Goal: Information Seeking & Learning: Learn about a topic

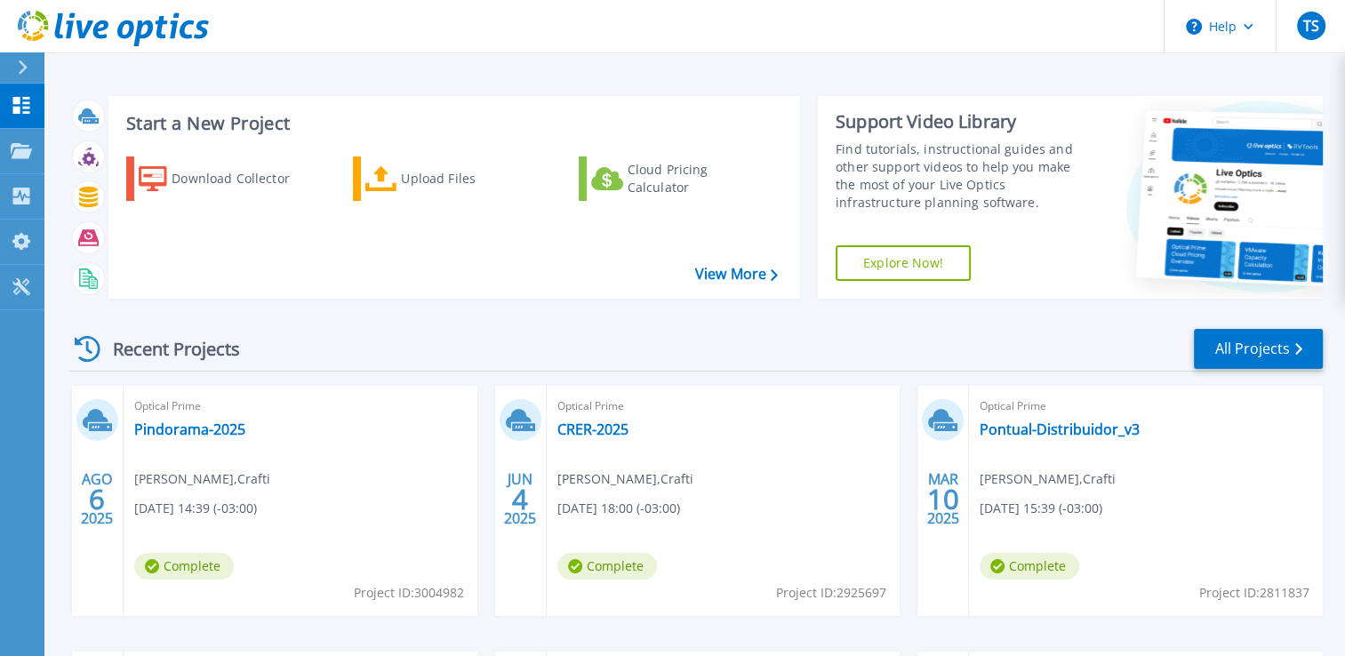
click at [24, 70] on icon at bounding box center [23, 67] width 9 height 14
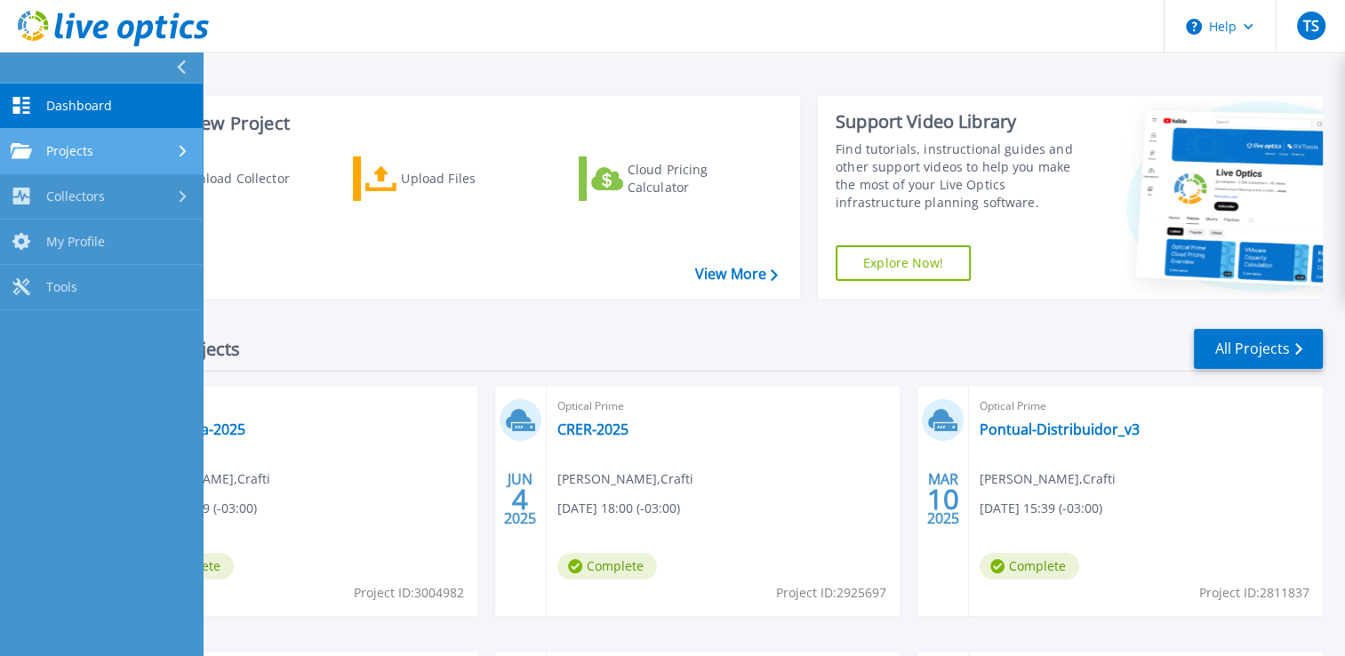
click at [101, 148] on div "Projects" at bounding box center [101, 151] width 181 height 16
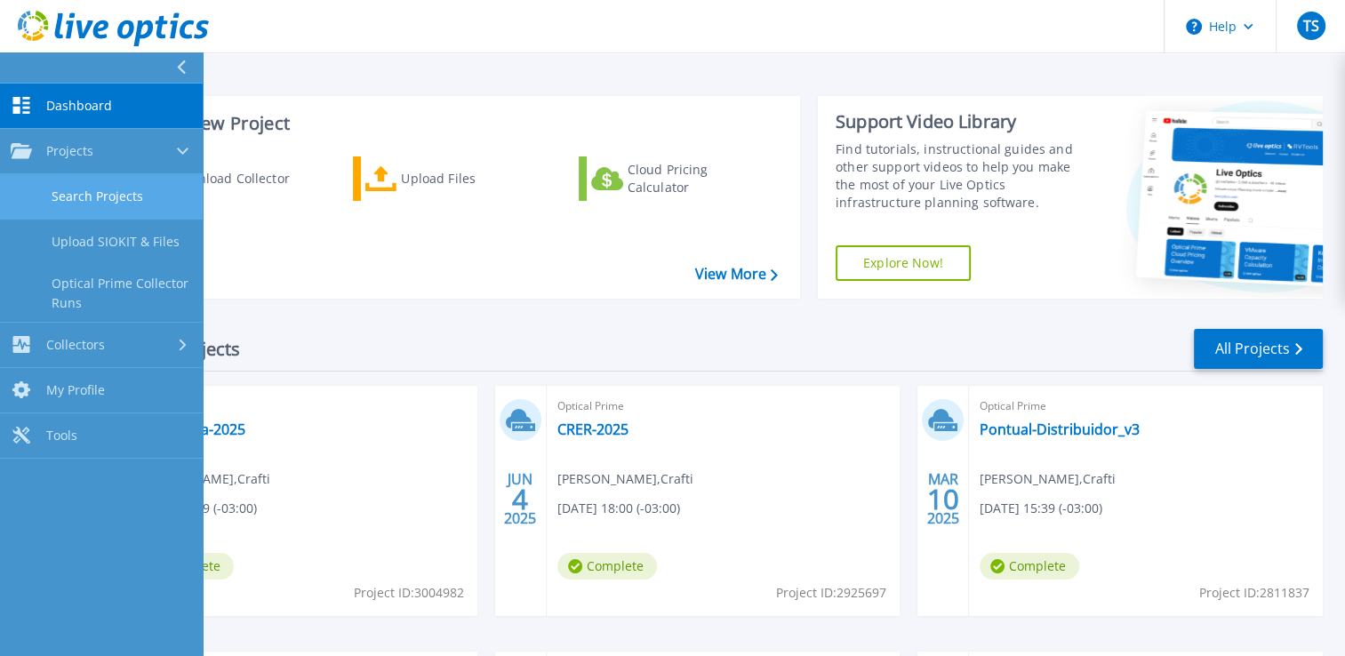
click at [102, 204] on link "Search Projects" at bounding box center [101, 196] width 203 height 45
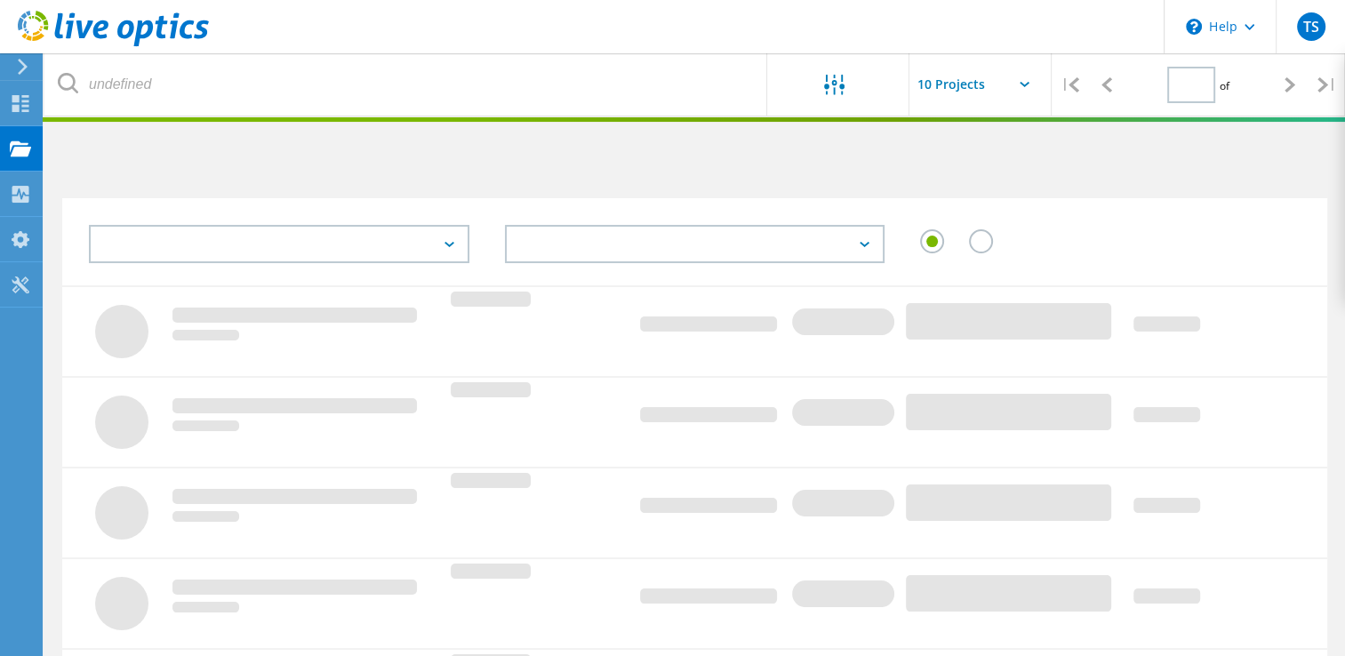
type input "1"
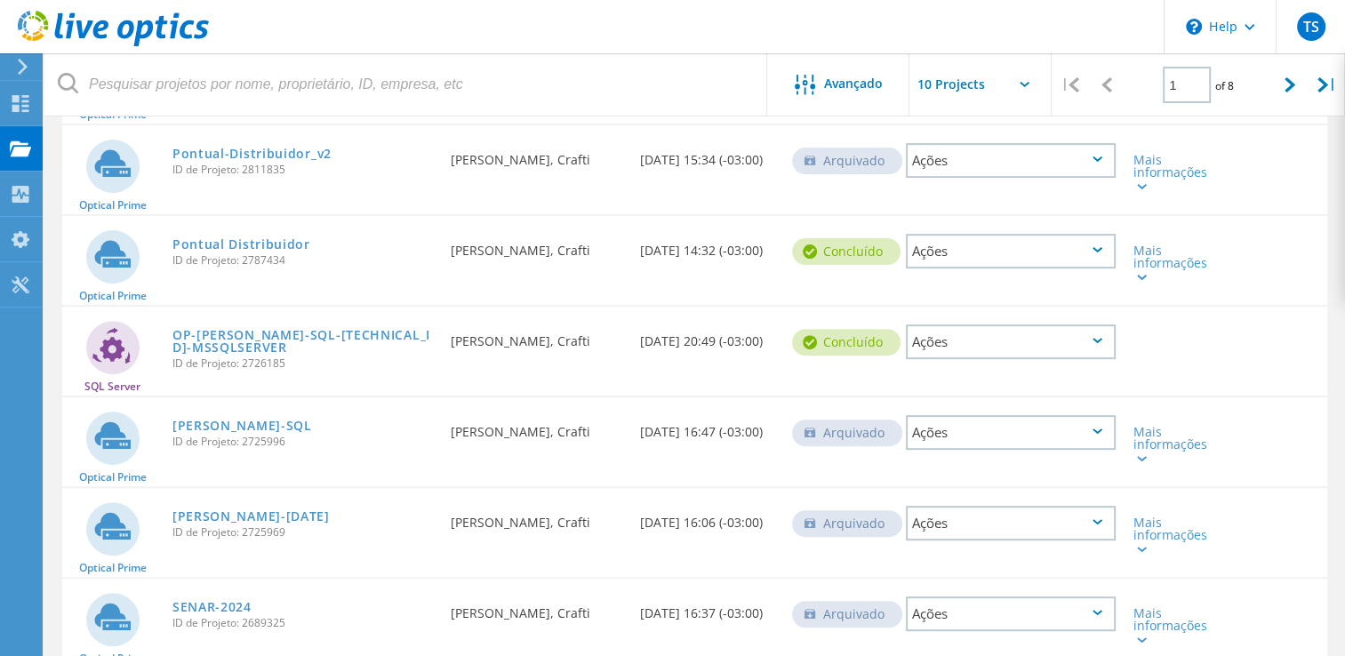
scroll to position [644, 0]
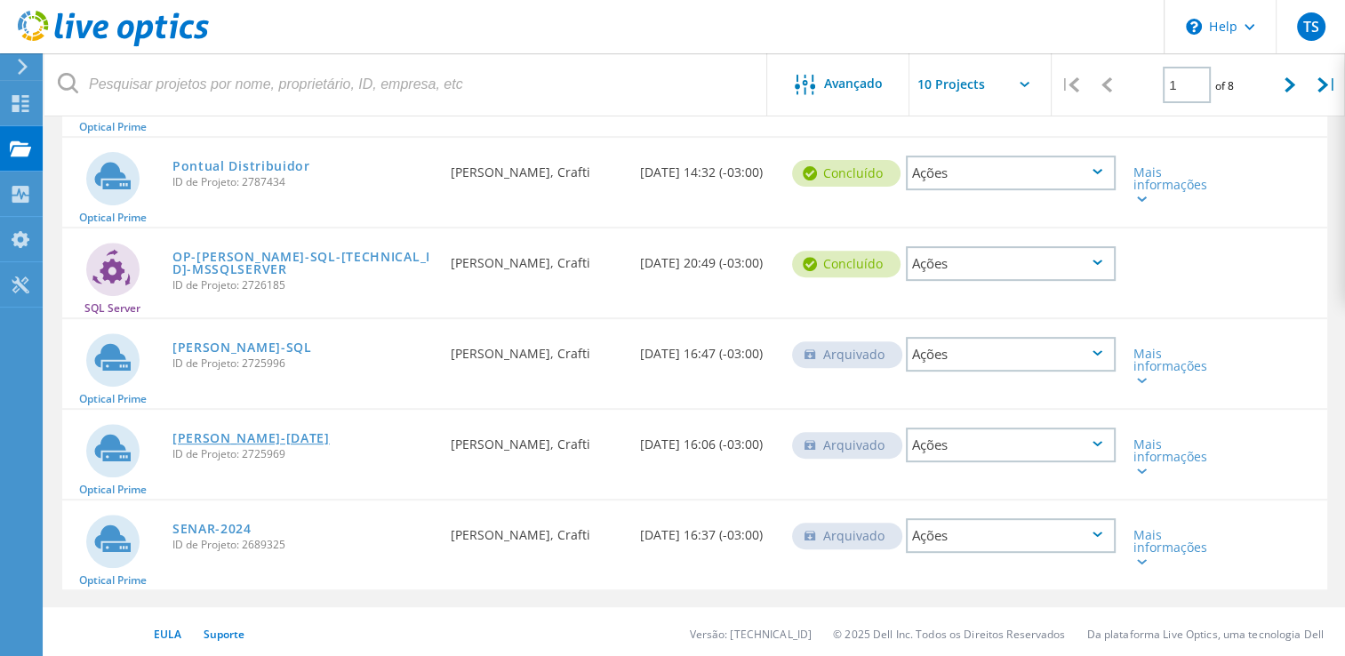
click at [242, 432] on link "[PERSON_NAME]-[DATE]" at bounding box center [250, 438] width 157 height 12
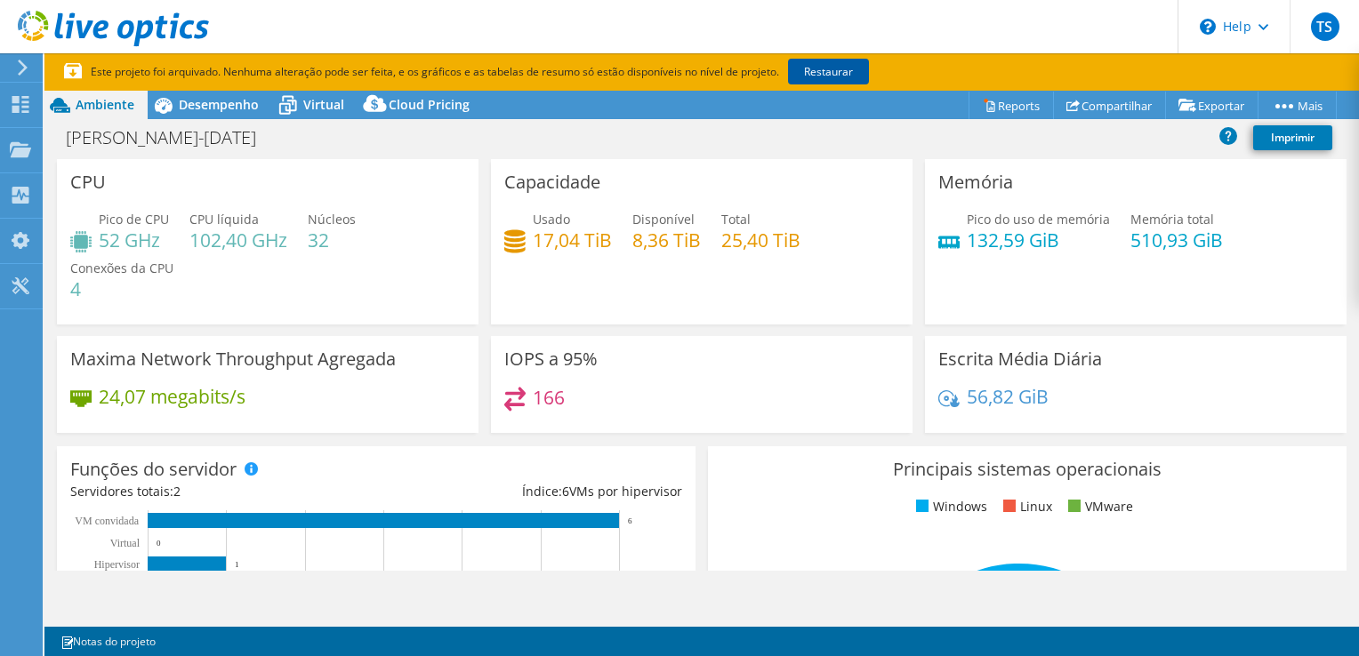
click at [825, 72] on link "Restaurar" at bounding box center [828, 72] width 81 height 26
select select "USD"
click at [214, 103] on span "Desempenho" at bounding box center [219, 104] width 80 height 17
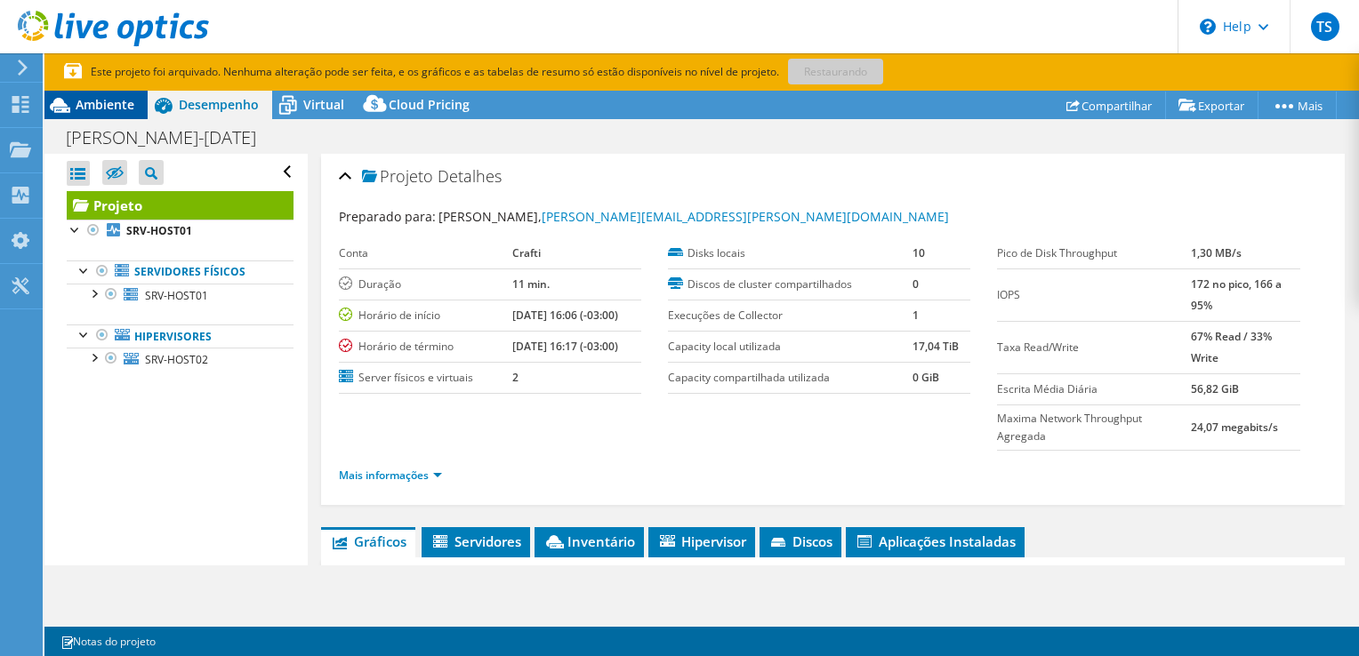
click at [102, 110] on span "Ambiente" at bounding box center [105, 104] width 59 height 17
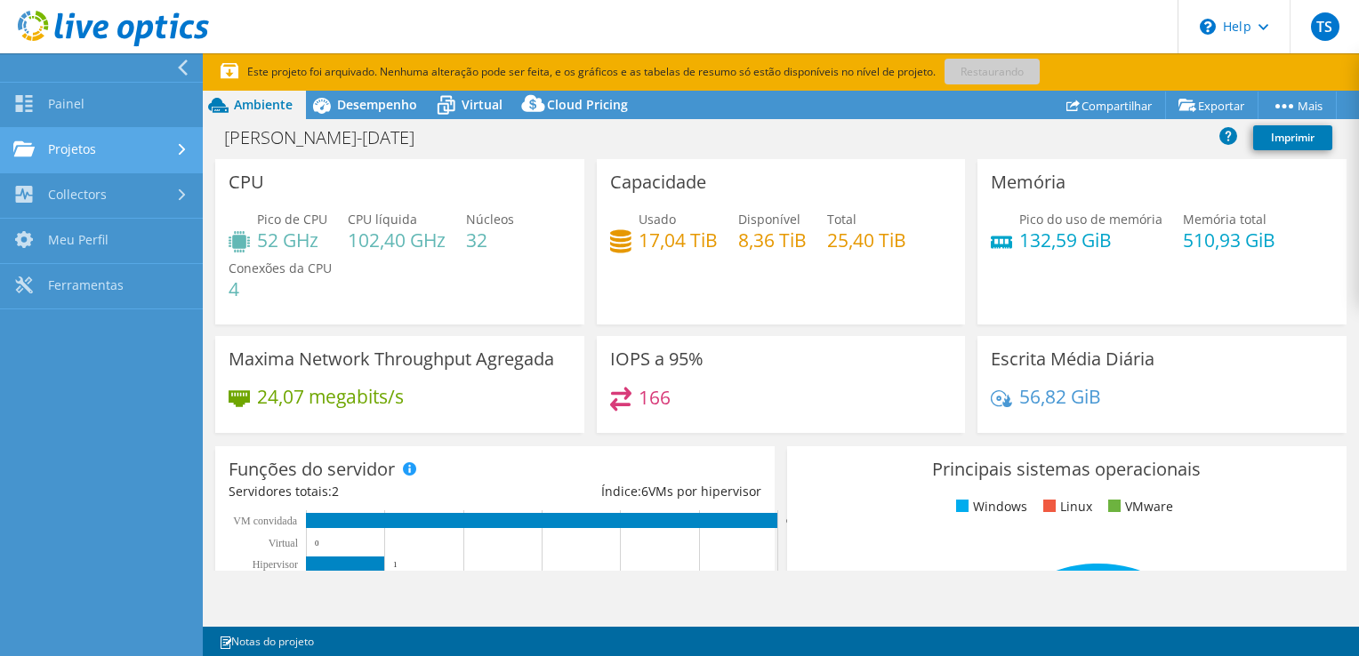
click at [81, 140] on link "Projetos" at bounding box center [101, 150] width 203 height 45
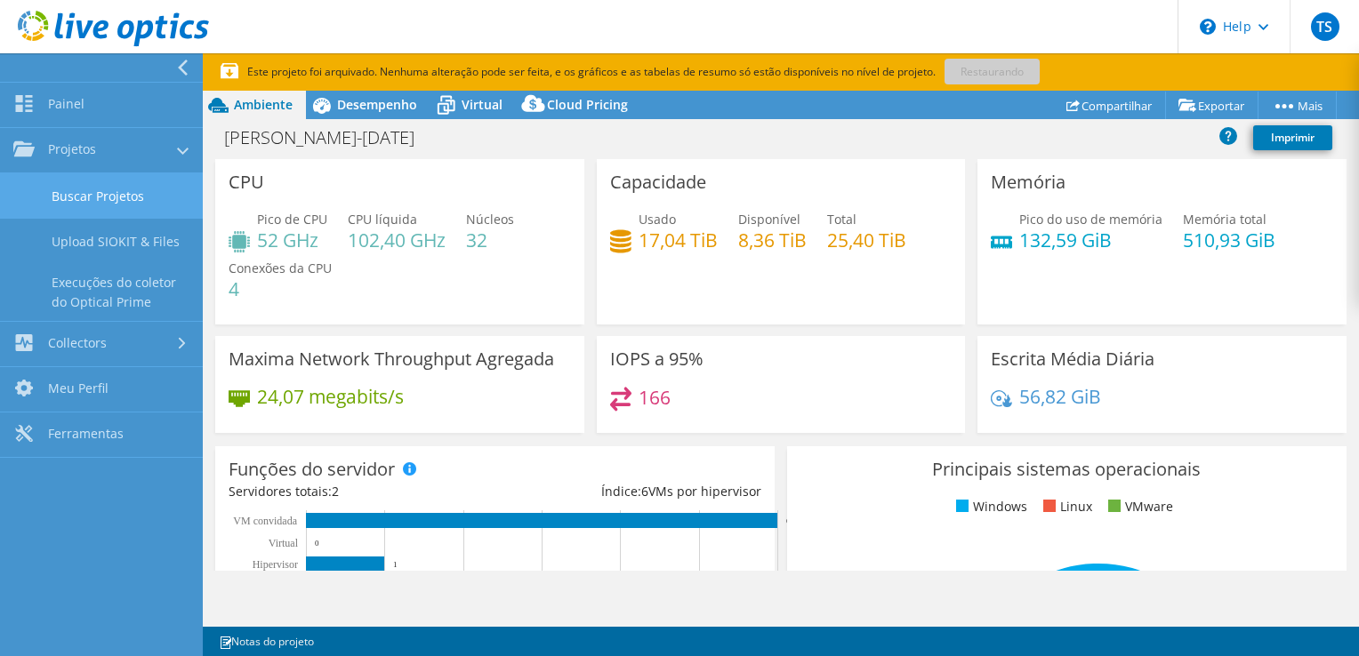
click at [109, 197] on link "Buscar Projetos" at bounding box center [101, 195] width 203 height 45
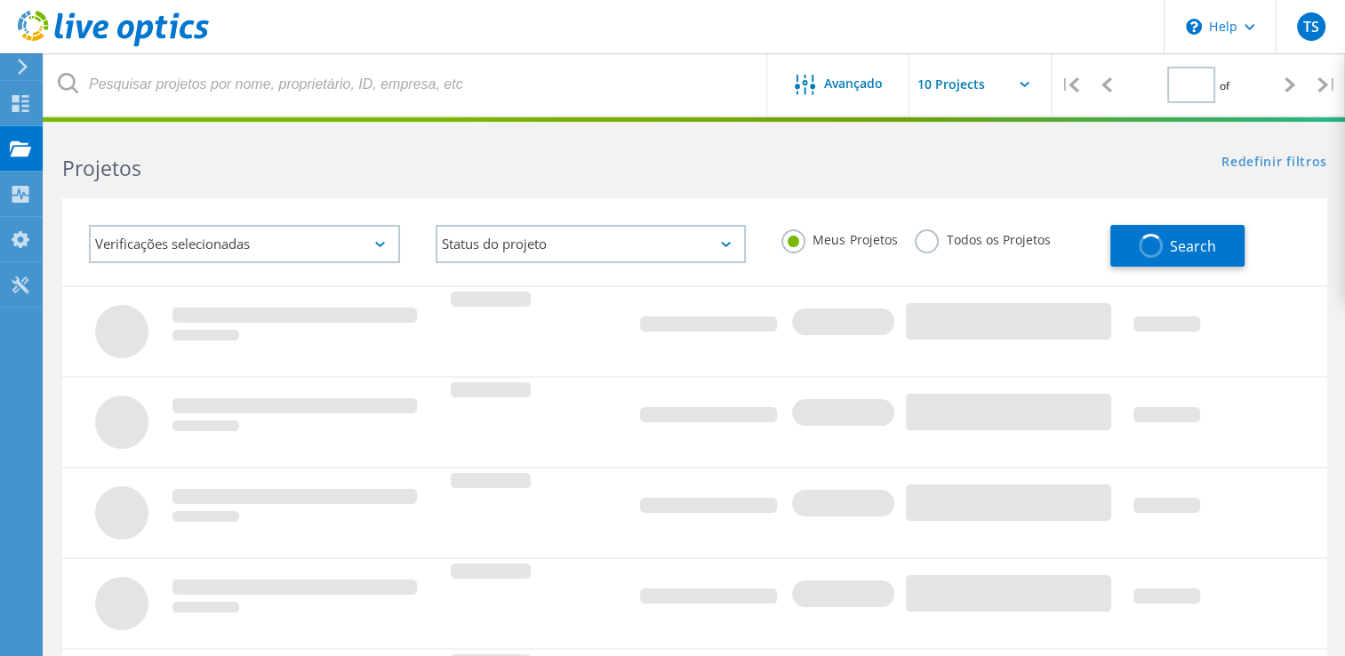
type input "1"
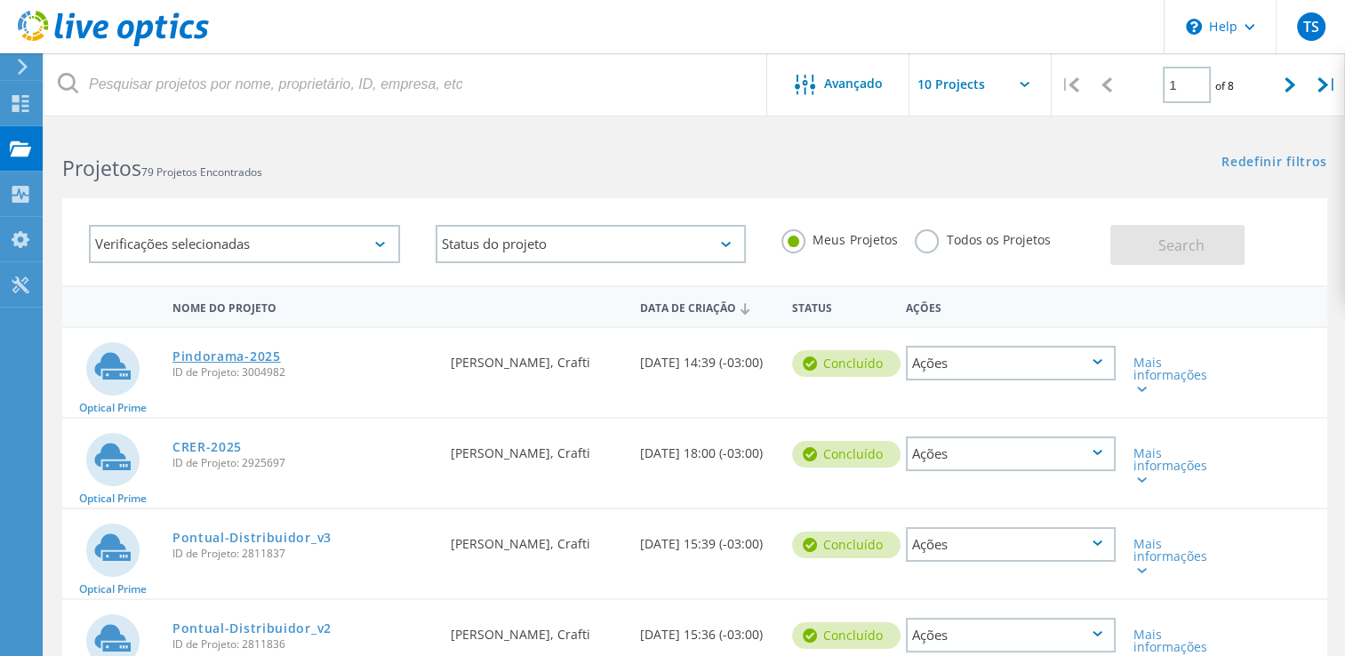
click at [239, 354] on link "Pindorama-2025" at bounding box center [226, 356] width 108 height 12
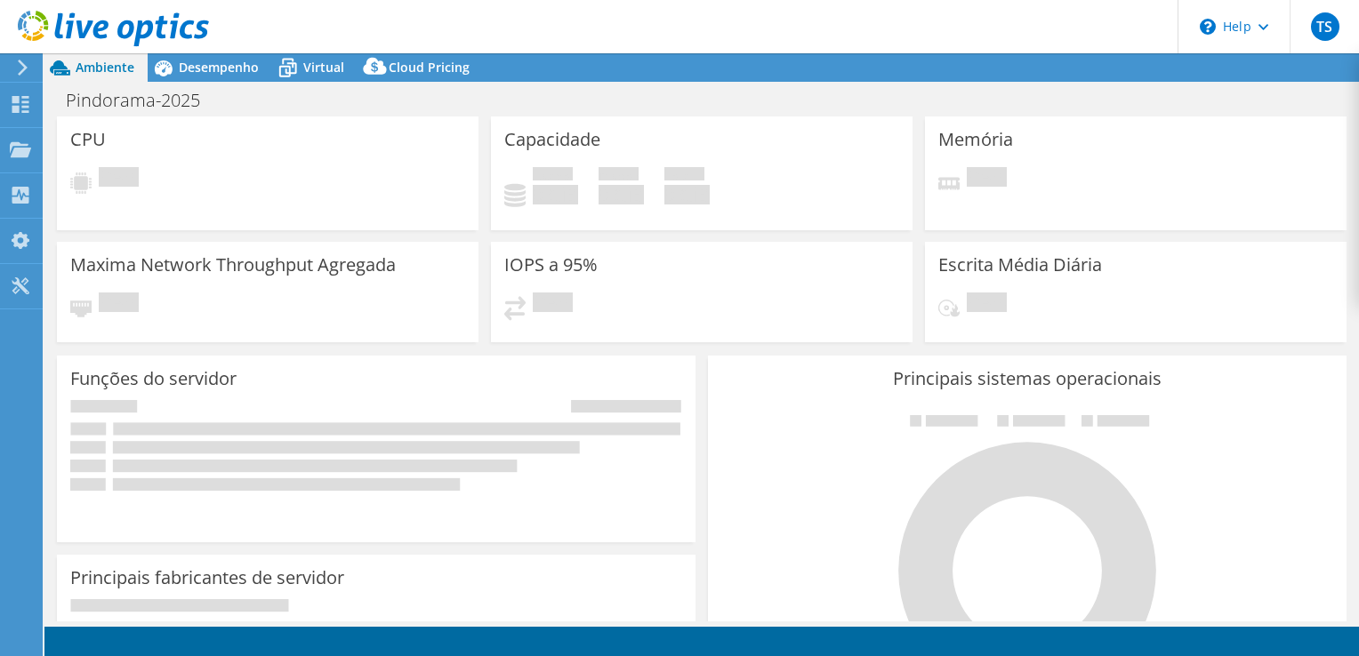
select select "USD"
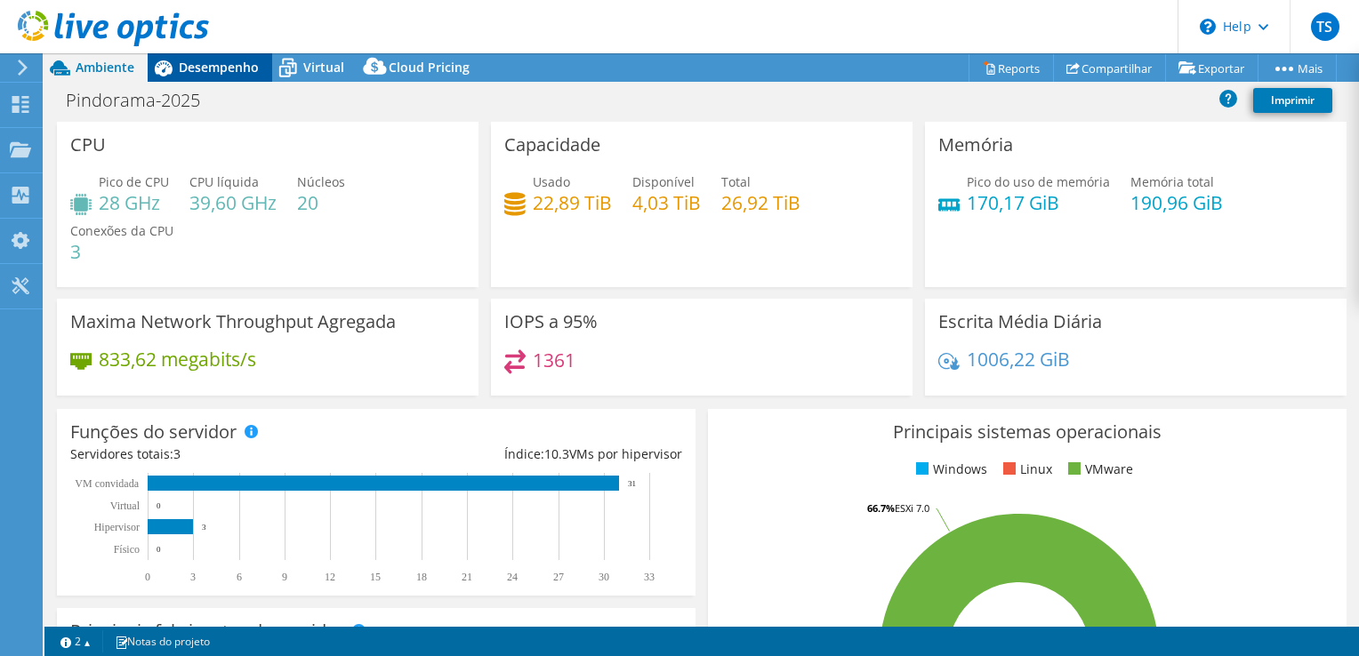
click at [195, 60] on span "Desempenho" at bounding box center [219, 67] width 80 height 17
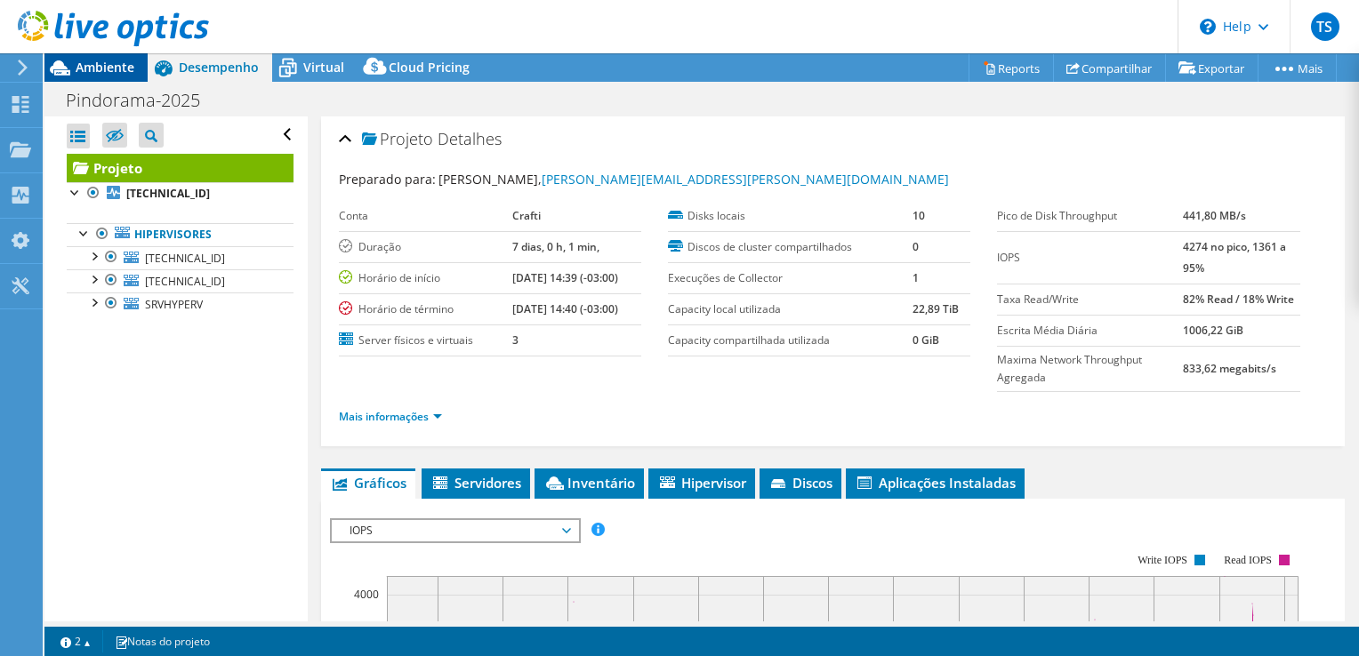
click at [99, 68] on span "Ambiente" at bounding box center [105, 67] width 59 height 17
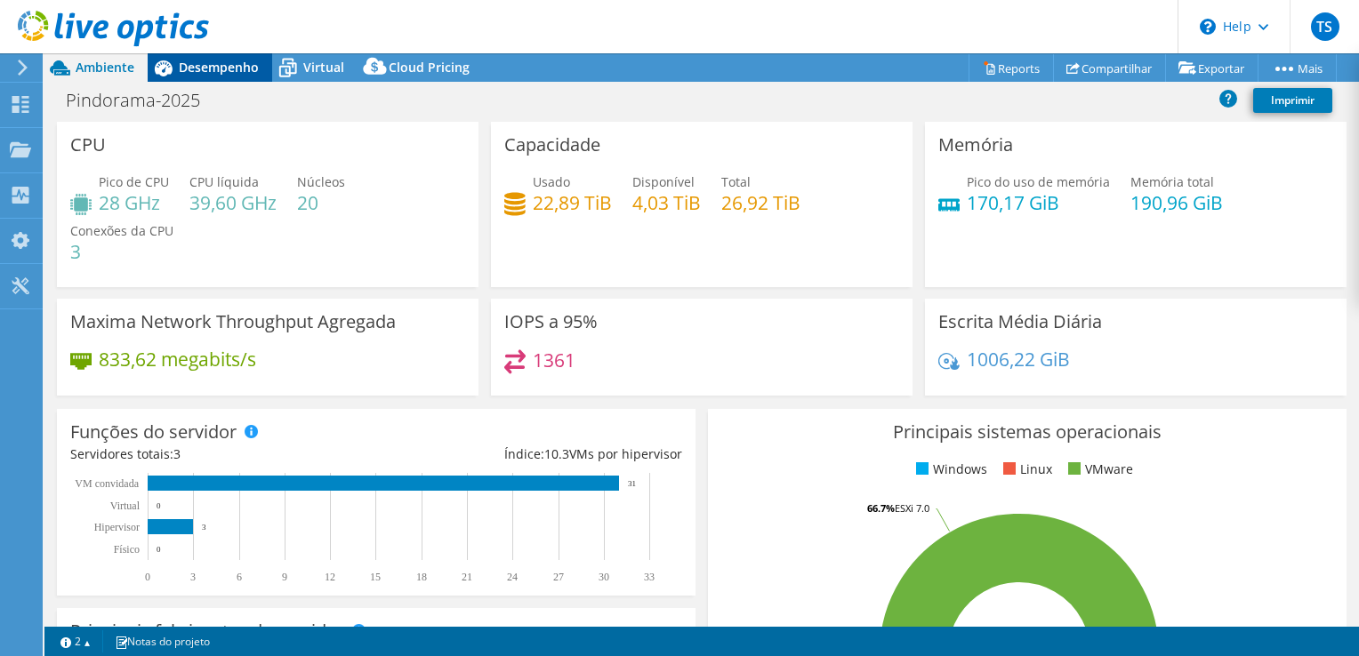
click at [200, 62] on span "Desempenho" at bounding box center [219, 67] width 80 height 17
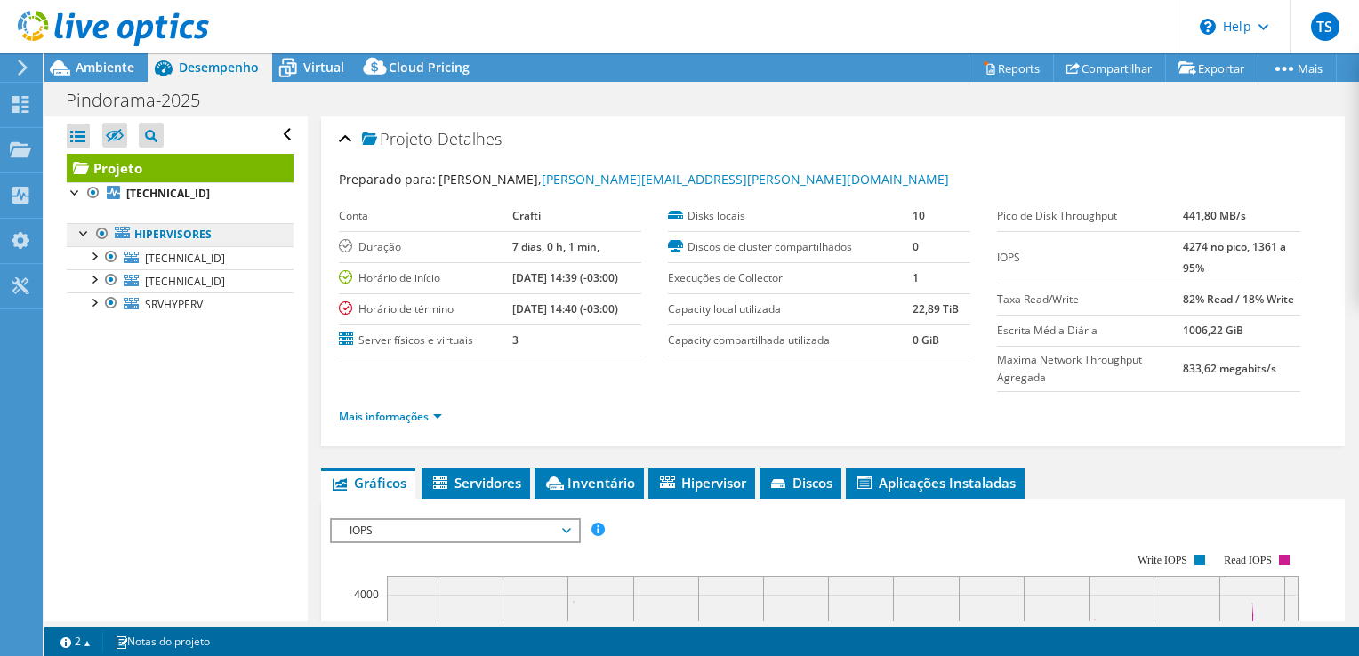
click at [160, 234] on link "Hipervisores" at bounding box center [180, 234] width 227 height 23
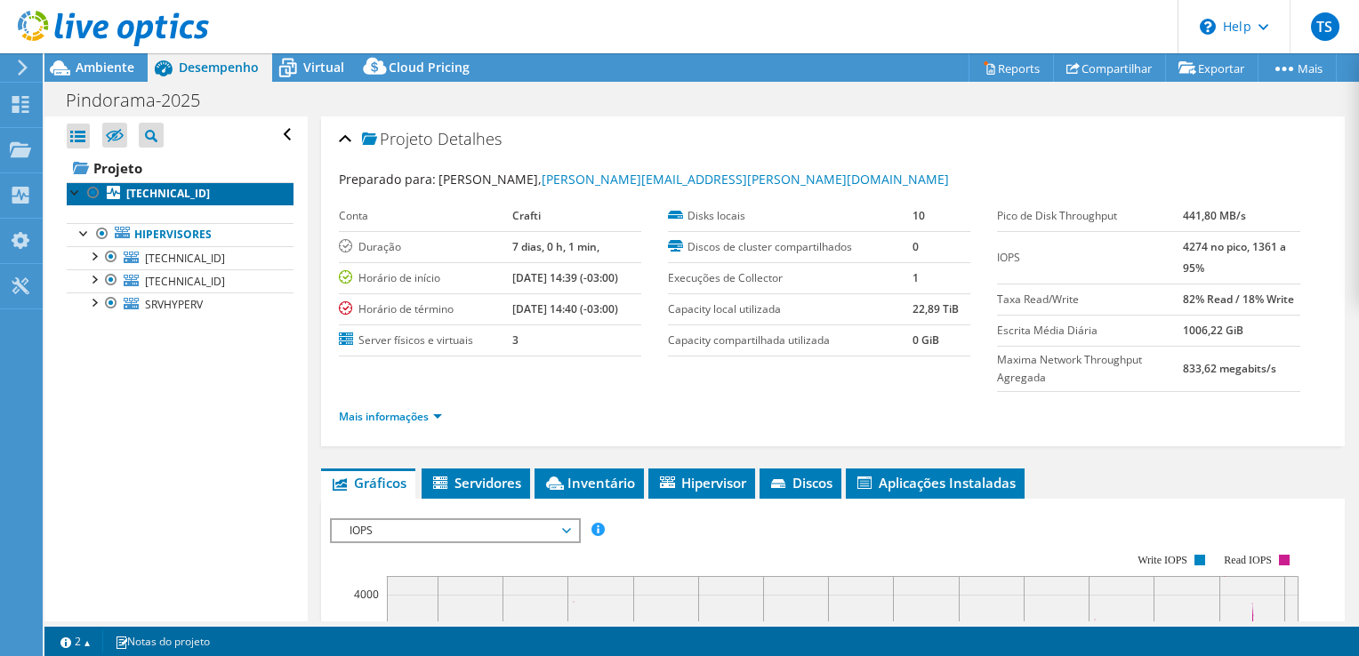
click at [153, 193] on b "[TECHNICAL_ID]" at bounding box center [168, 193] width 84 height 15
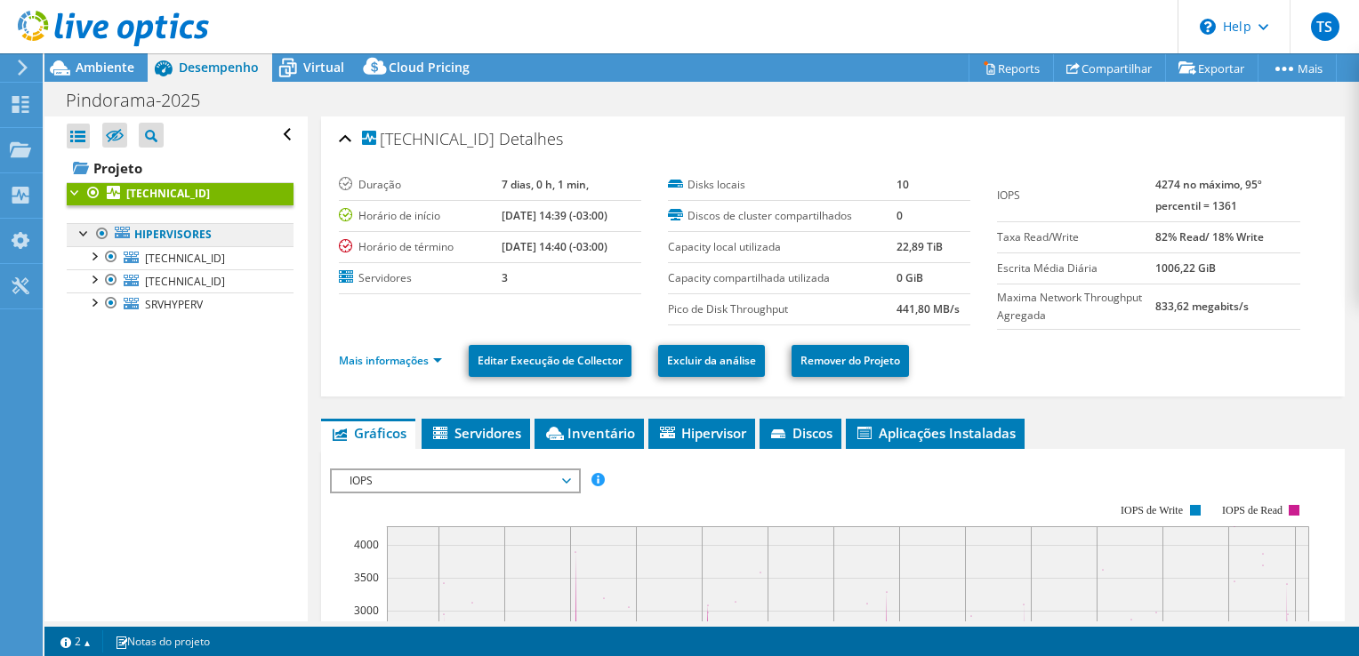
click at [156, 232] on link "Hipervisores" at bounding box center [180, 234] width 227 height 23
click at [146, 234] on link "Hipervisores" at bounding box center [180, 234] width 227 height 23
click at [122, 63] on span "Ambiente" at bounding box center [105, 67] width 59 height 17
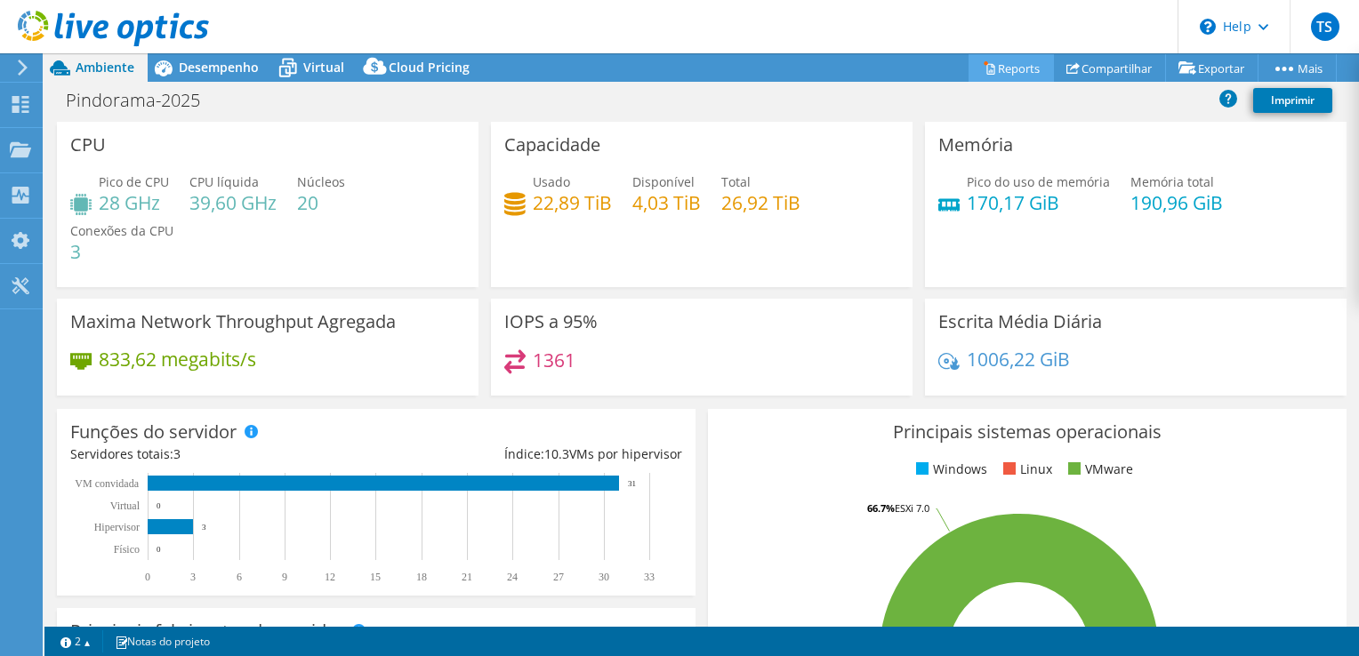
click at [1013, 74] on link "Reports" at bounding box center [1010, 68] width 85 height 28
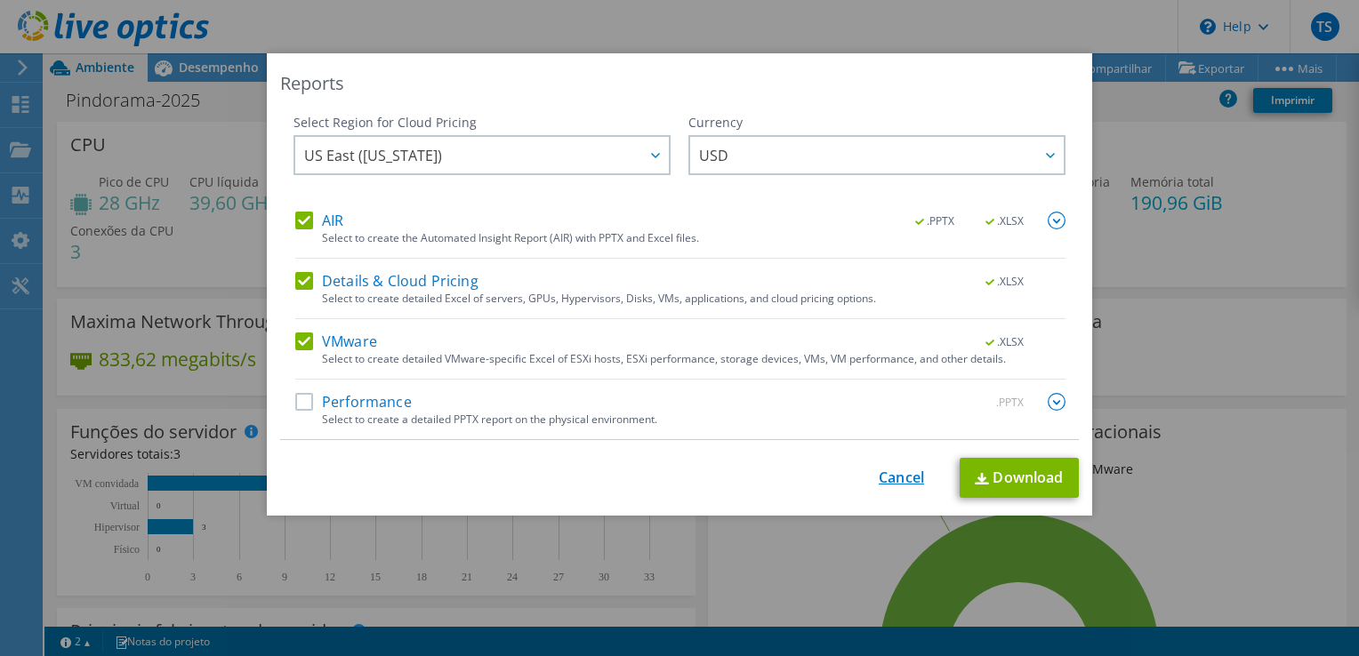
click at [893, 474] on link "Cancel" at bounding box center [900, 477] width 45 height 17
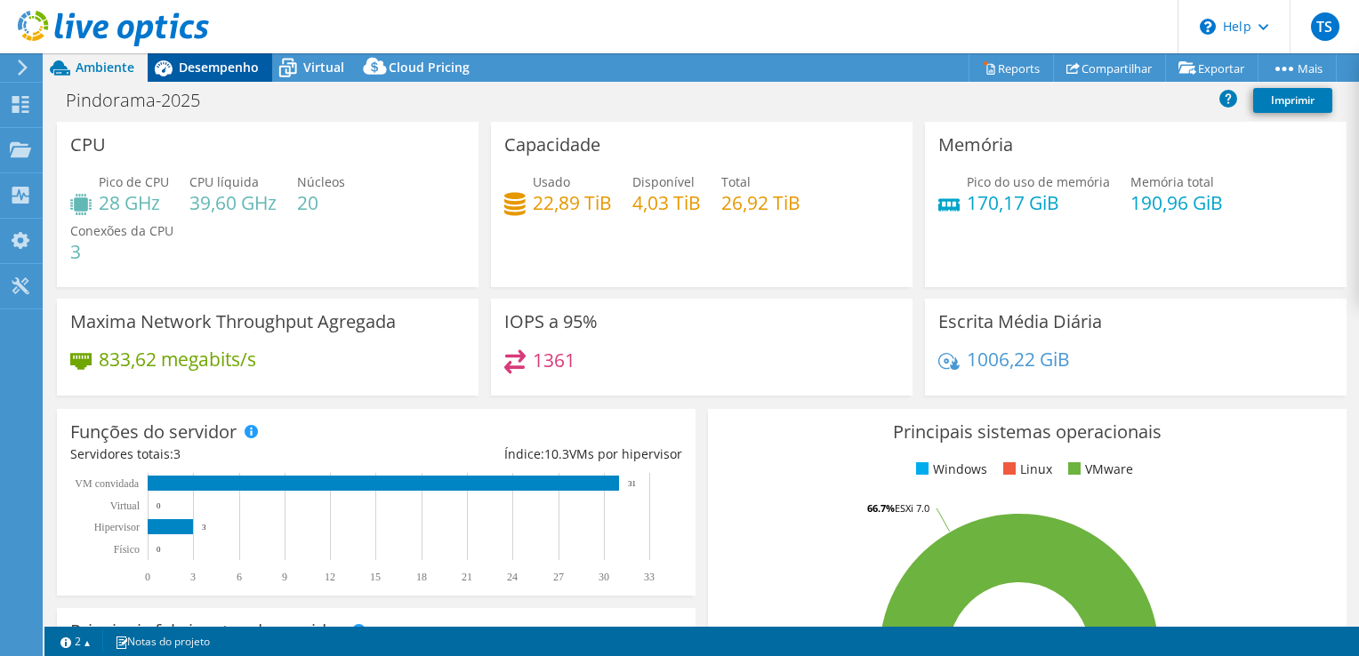
click at [174, 79] on icon at bounding box center [163, 67] width 31 height 31
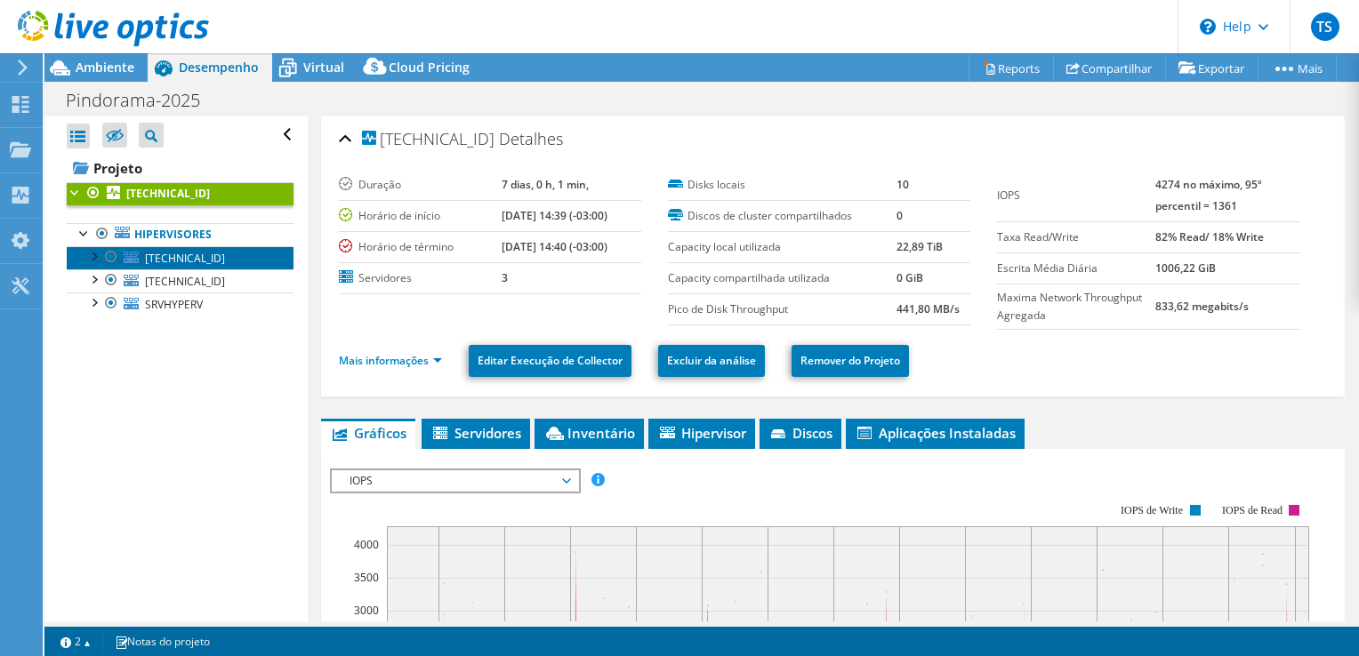
click at [181, 258] on span "[TECHNICAL_ID]" at bounding box center [185, 258] width 80 height 15
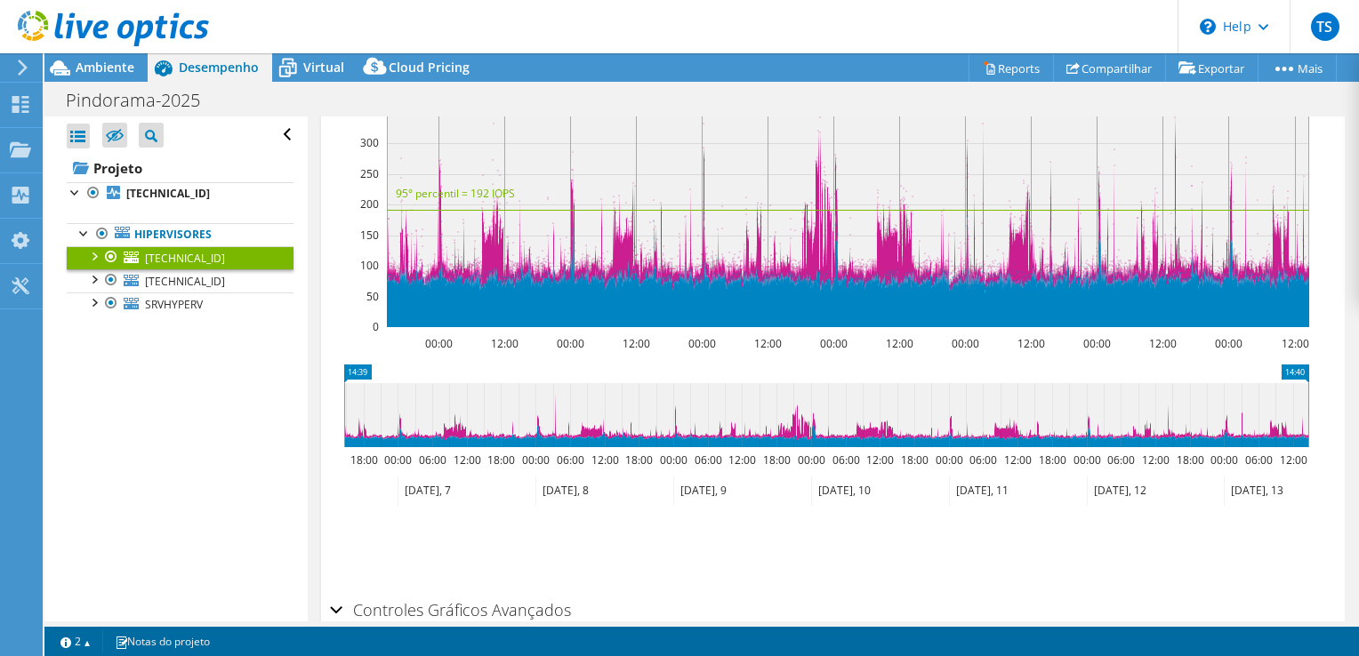
scroll to position [60, 0]
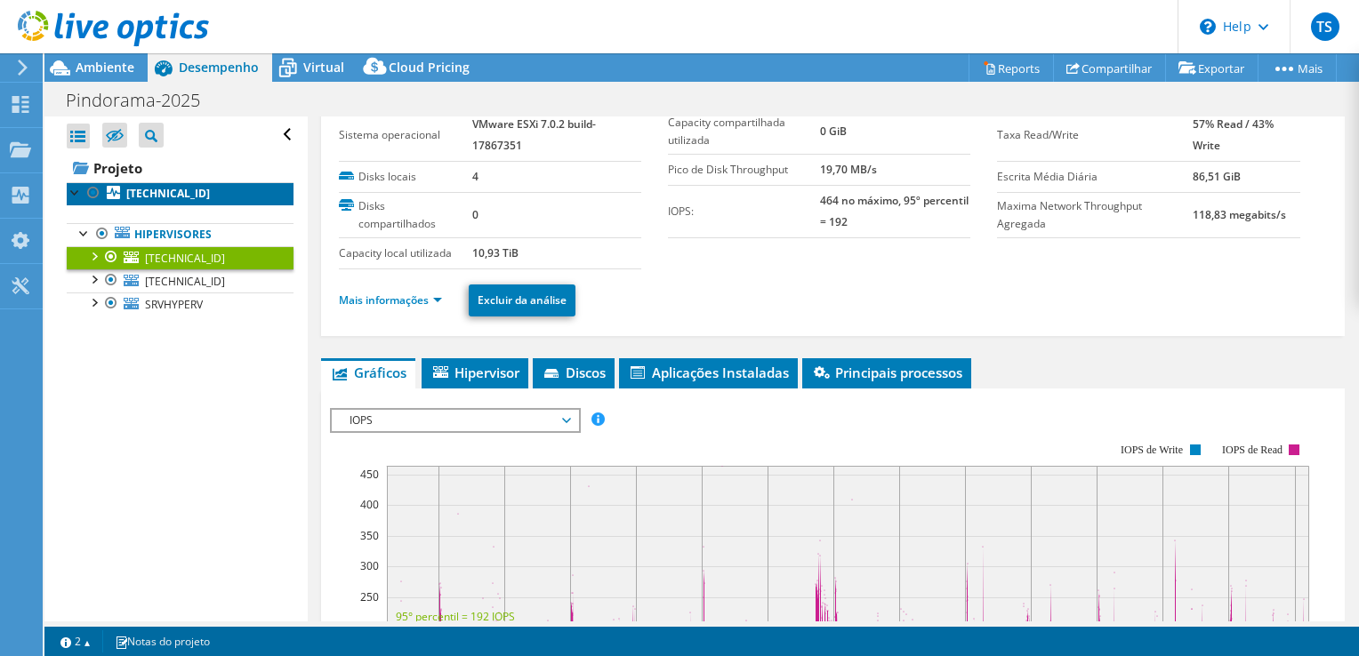
click at [163, 194] on b "[TECHNICAL_ID]" at bounding box center [168, 193] width 84 height 15
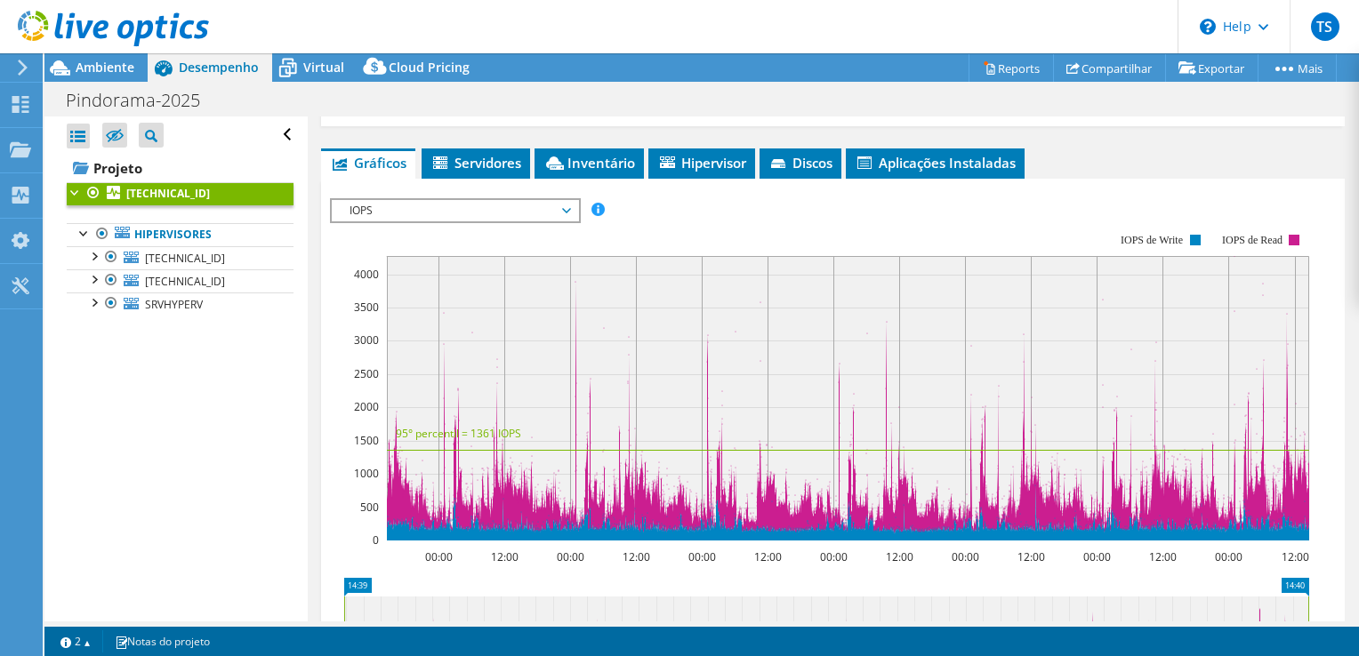
scroll to position [235, 0]
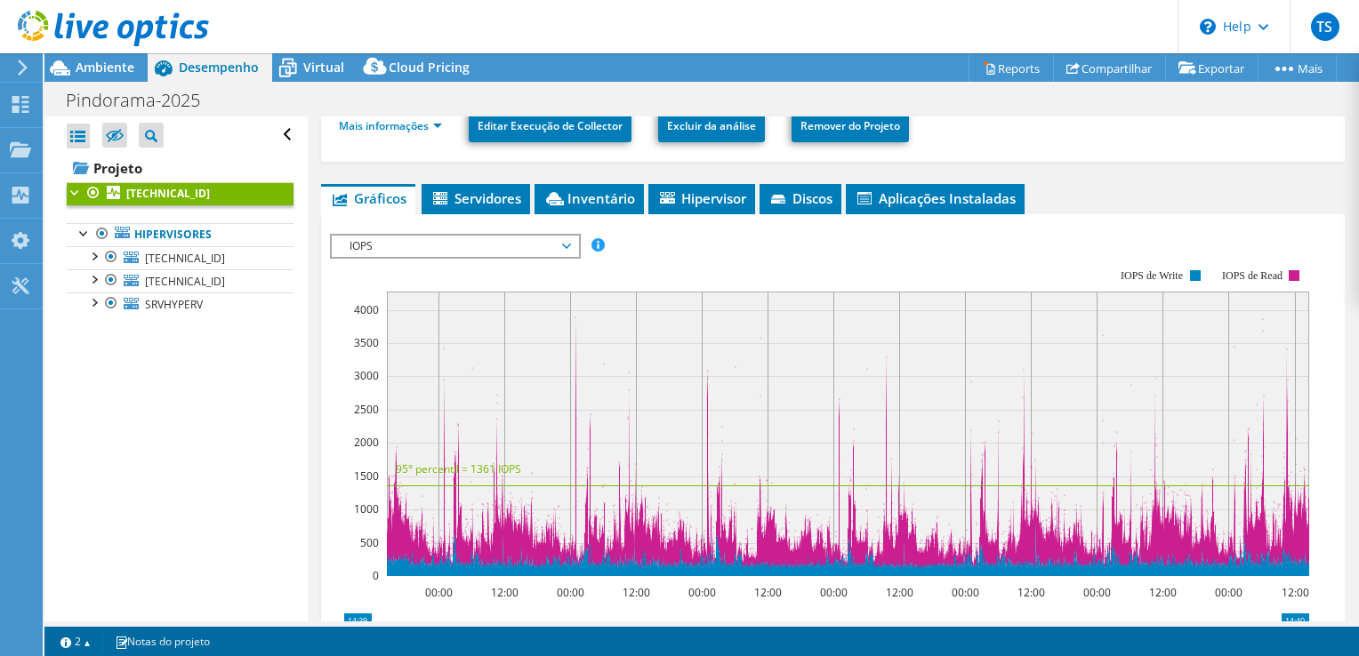
click at [357, 245] on span "IOPS" at bounding box center [455, 246] width 229 height 21
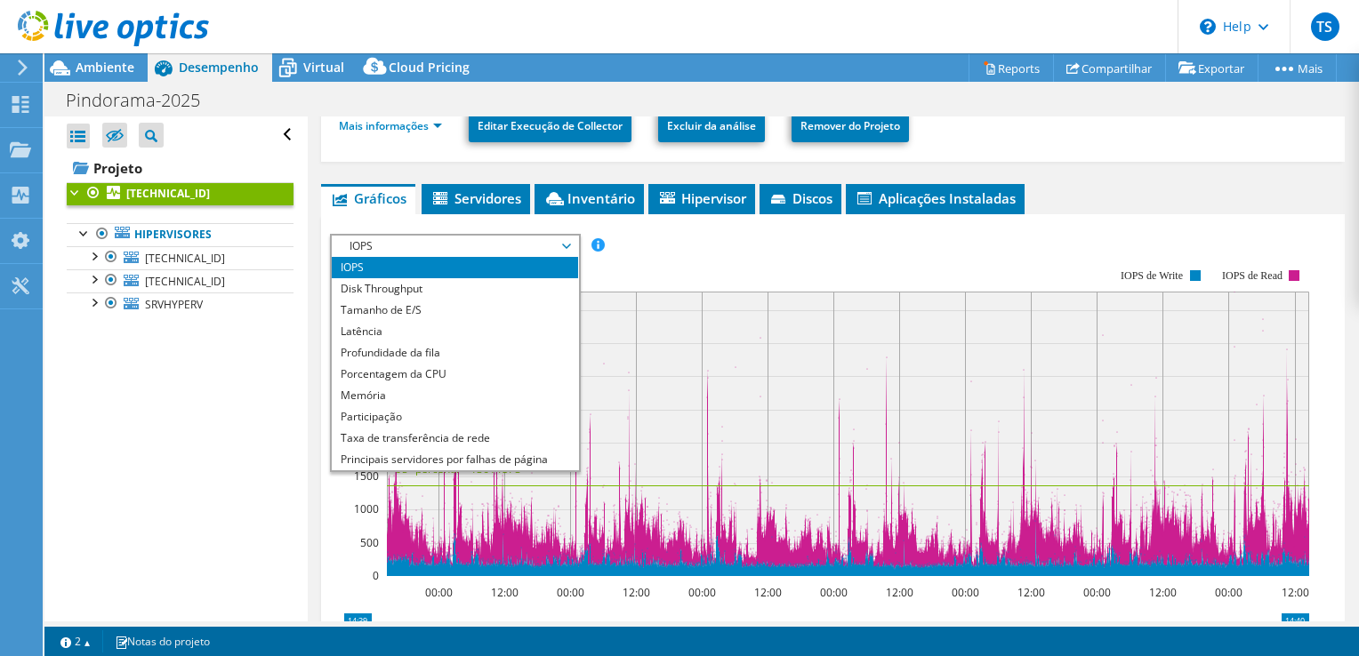
click at [702, 251] on rect at bounding box center [819, 423] width 979 height 356
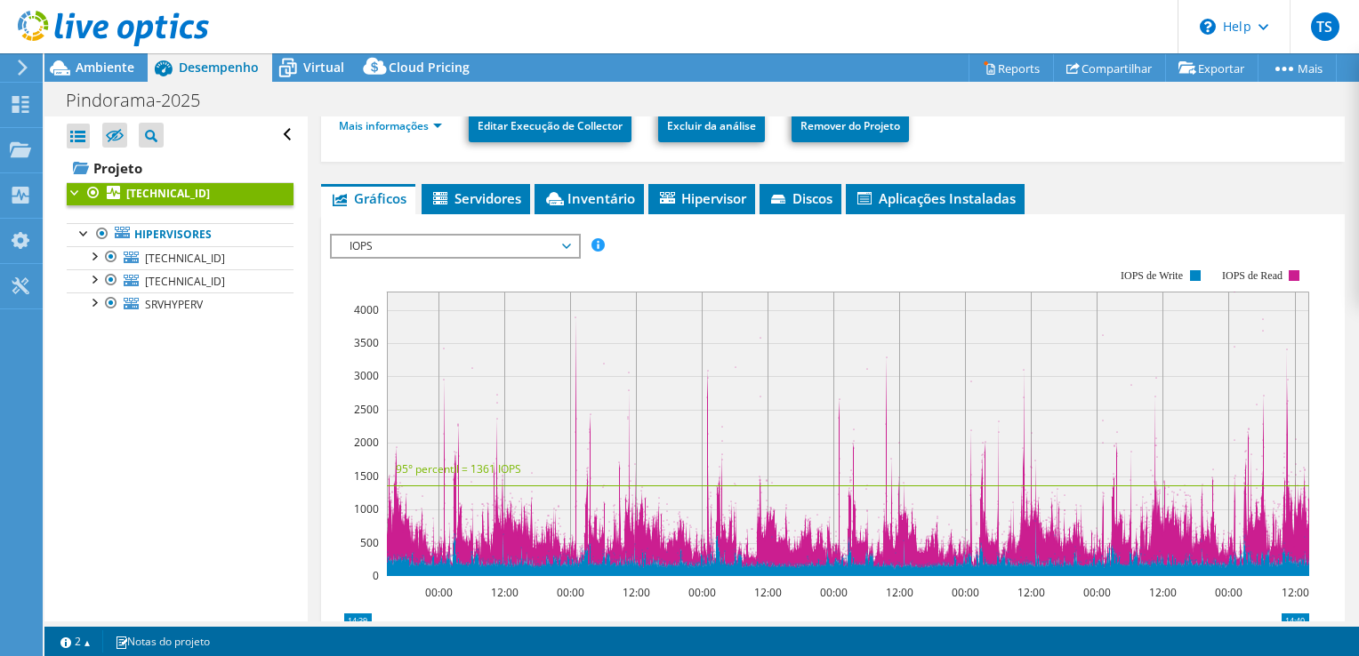
click at [512, 253] on span "IOPS" at bounding box center [455, 246] width 229 height 21
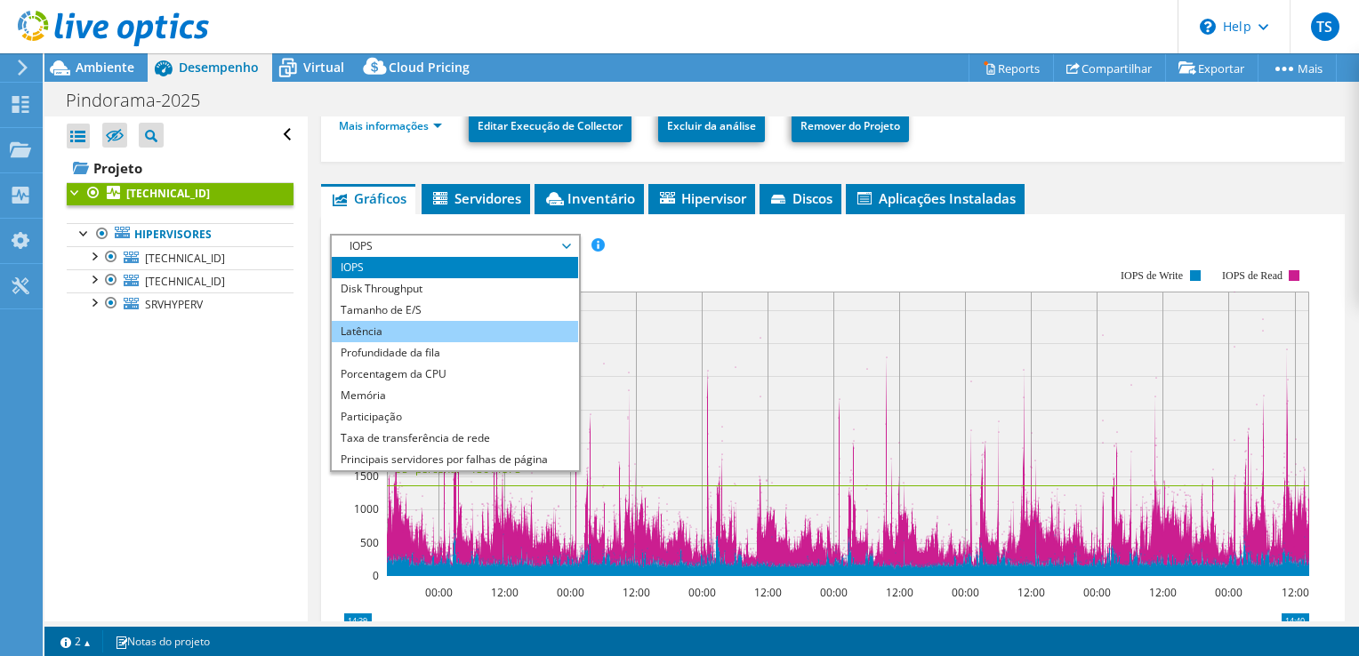
click at [449, 325] on li "Latência" at bounding box center [455, 331] width 246 height 21
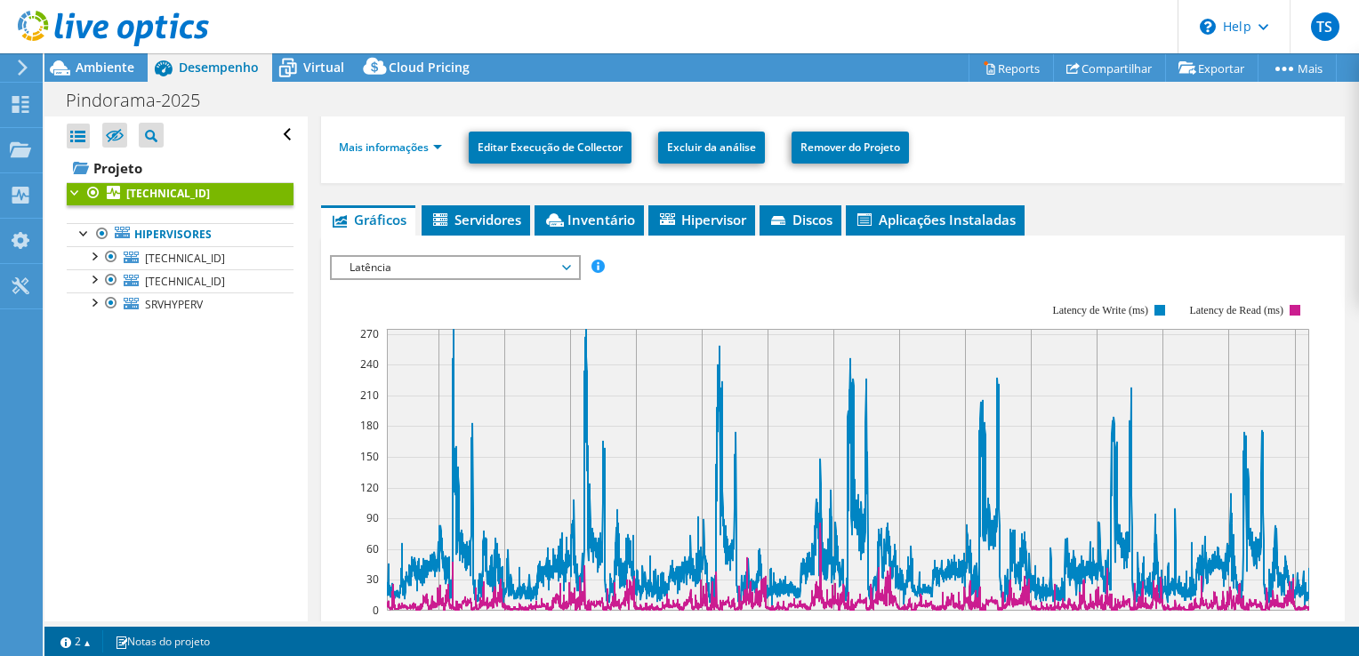
scroll to position [192, 0]
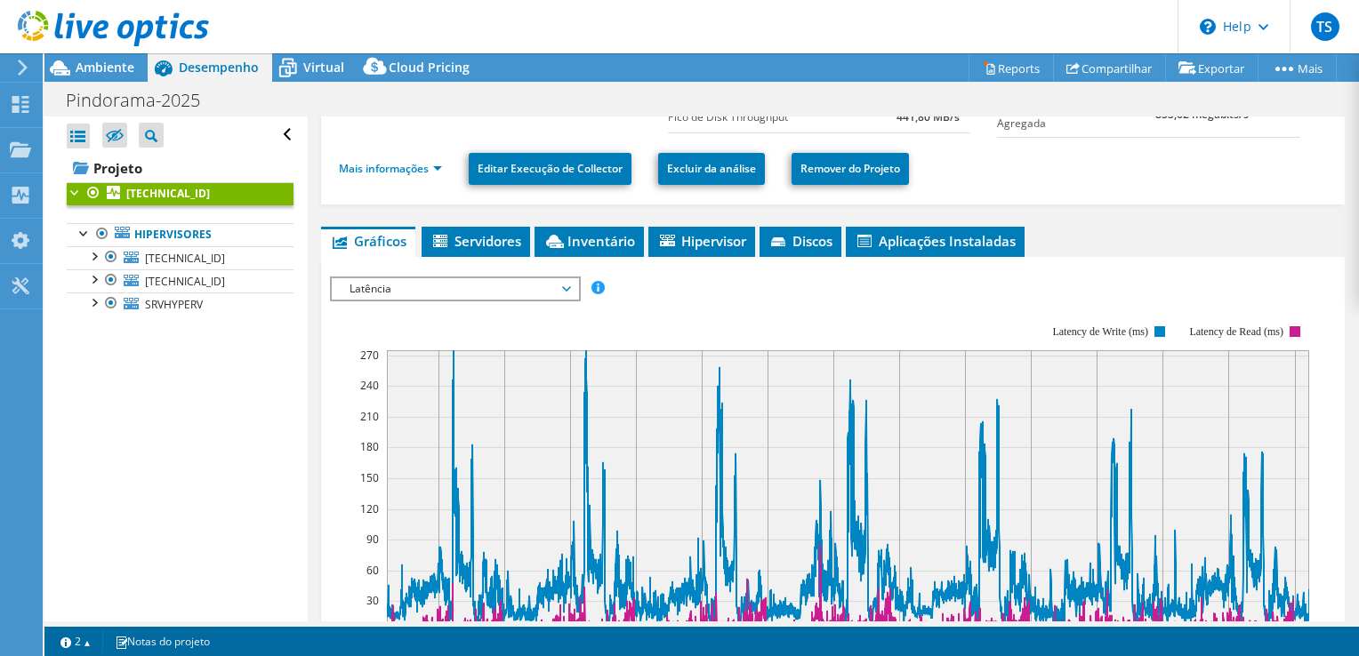
click at [455, 288] on span "Latência" at bounding box center [455, 288] width 229 height 21
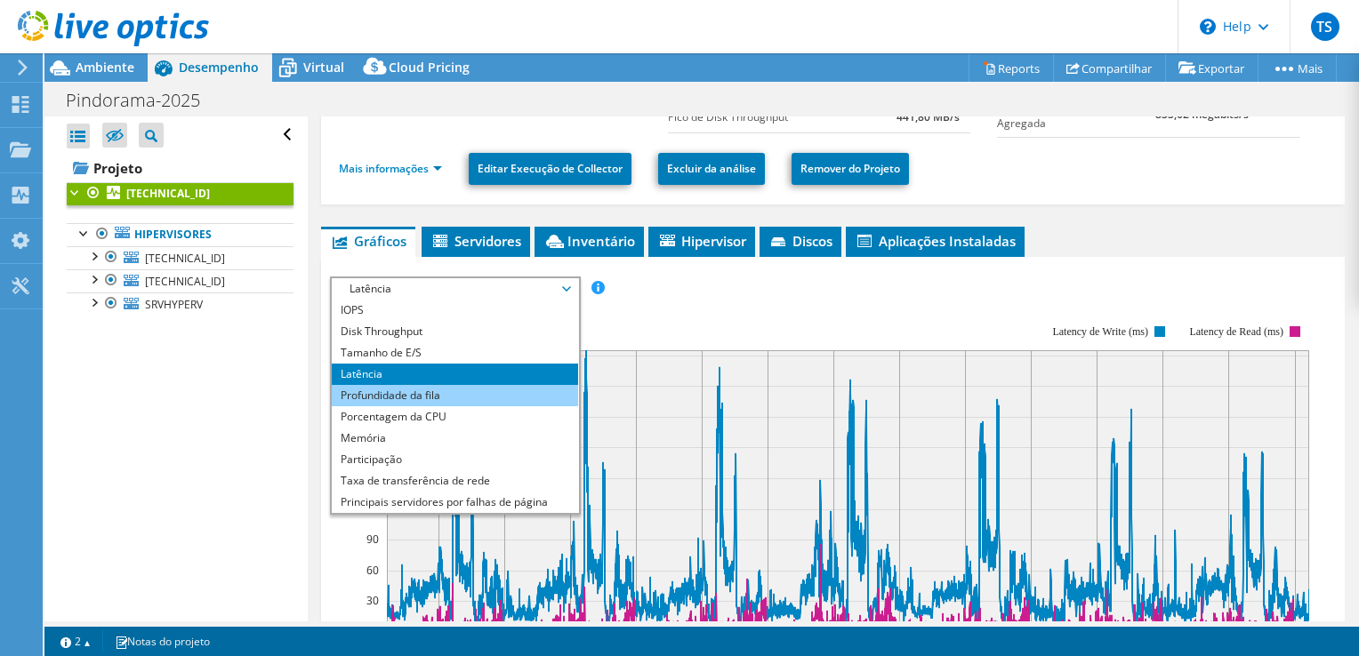
click at [393, 393] on li "Profundidade da fila" at bounding box center [455, 395] width 246 height 21
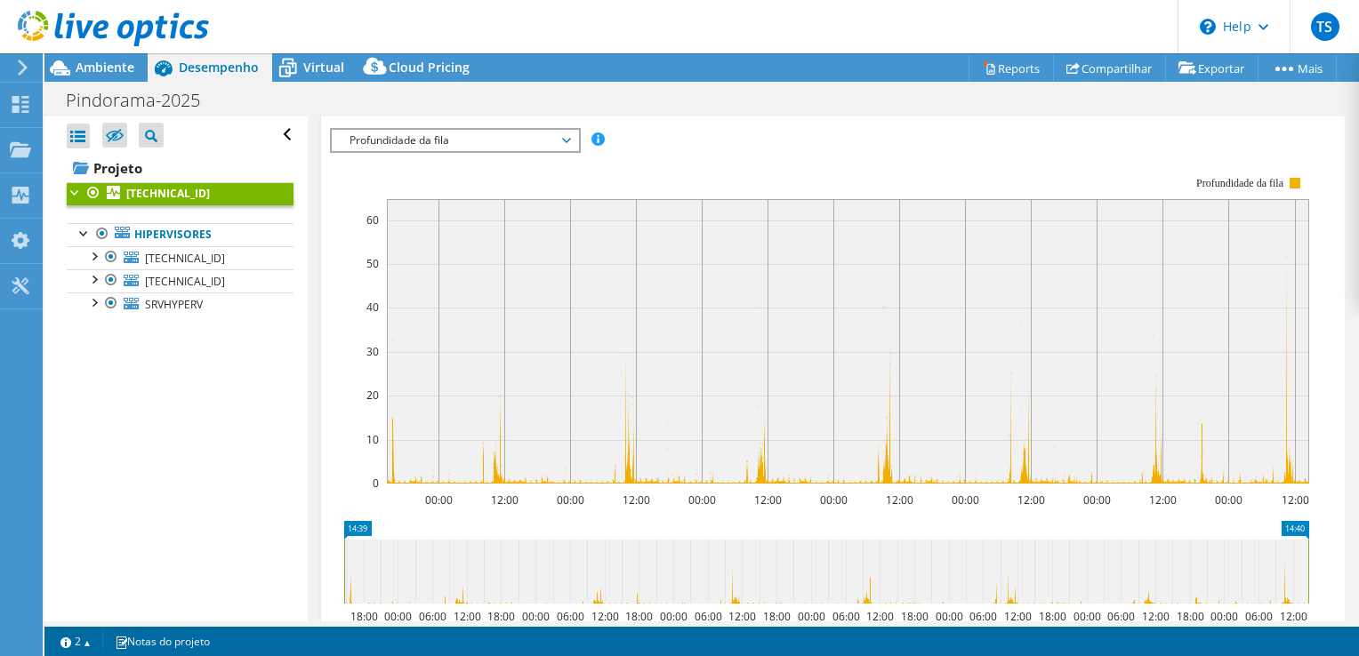
scroll to position [312, 0]
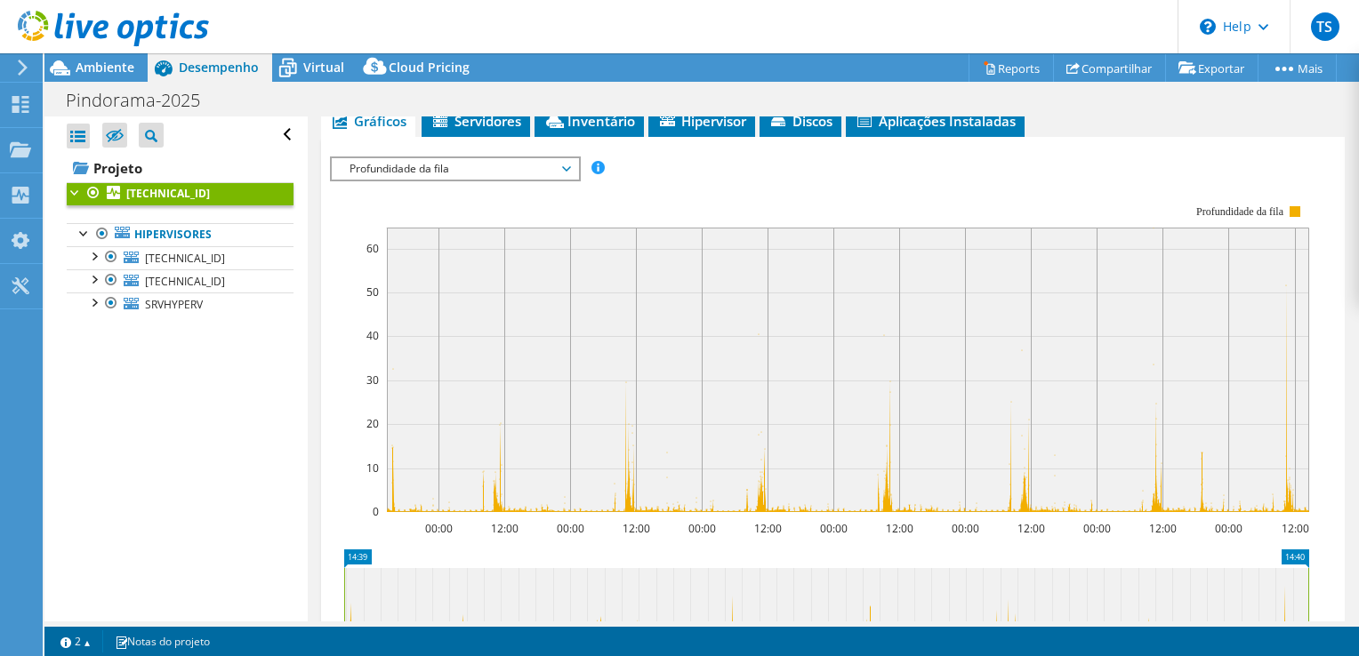
click at [429, 164] on span "Profundidade da fila" at bounding box center [455, 168] width 229 height 21
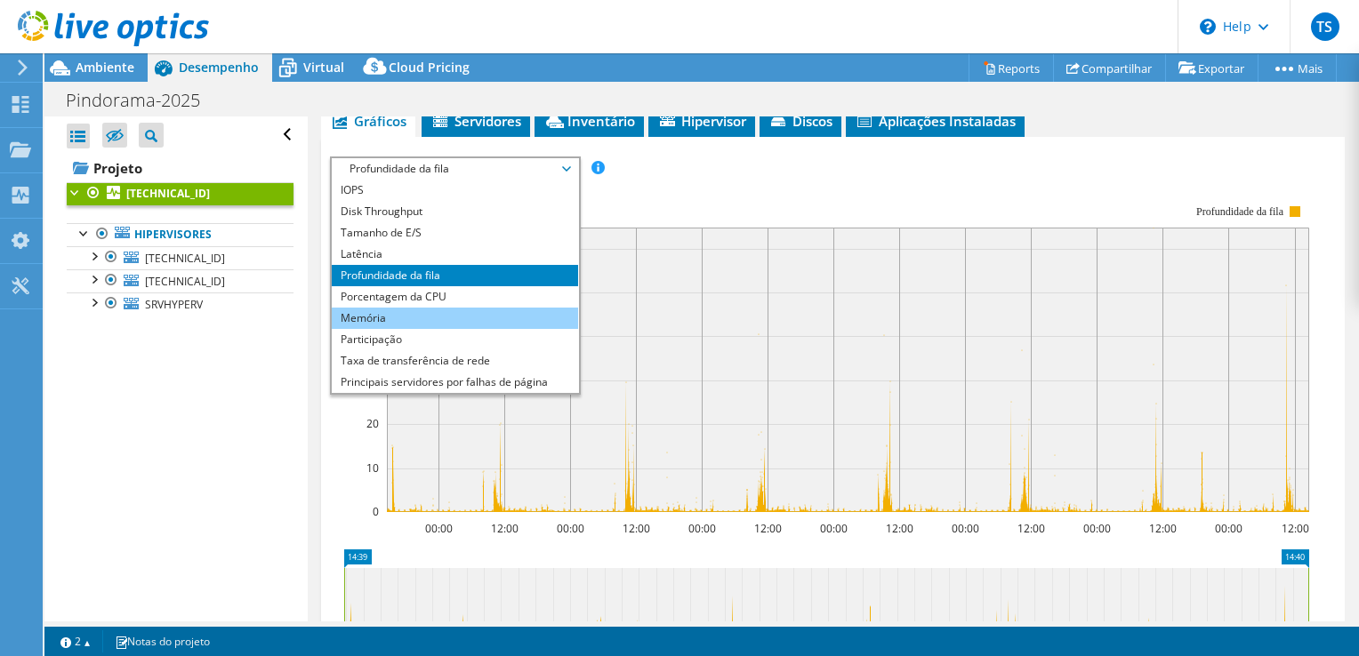
click at [430, 318] on li "Memória" at bounding box center [455, 318] width 246 height 21
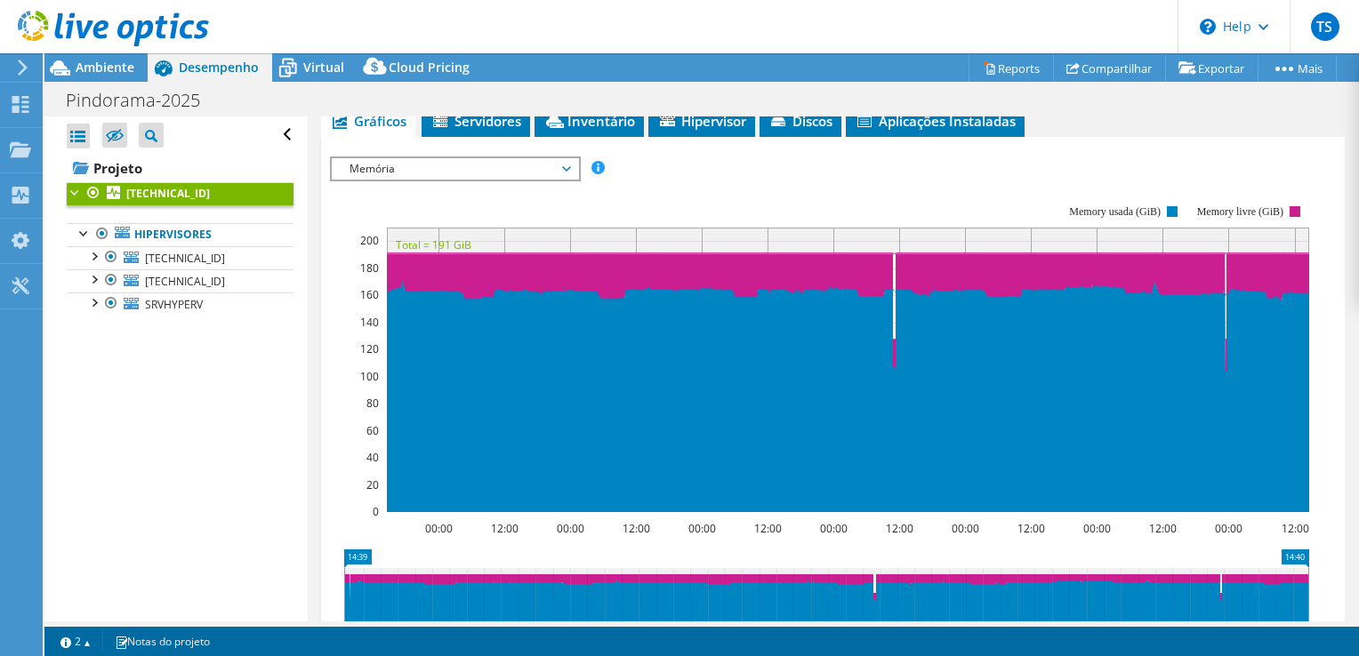
click at [397, 175] on span "Memória" at bounding box center [455, 168] width 229 height 21
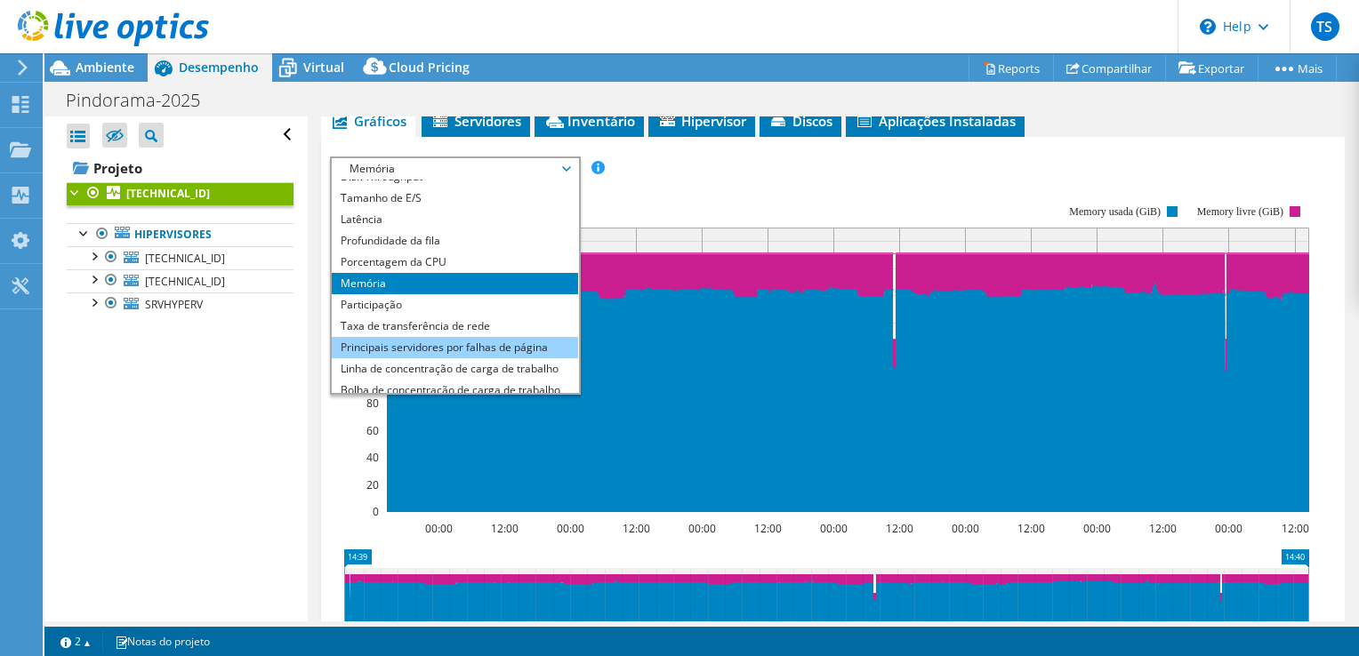
scroll to position [64, 0]
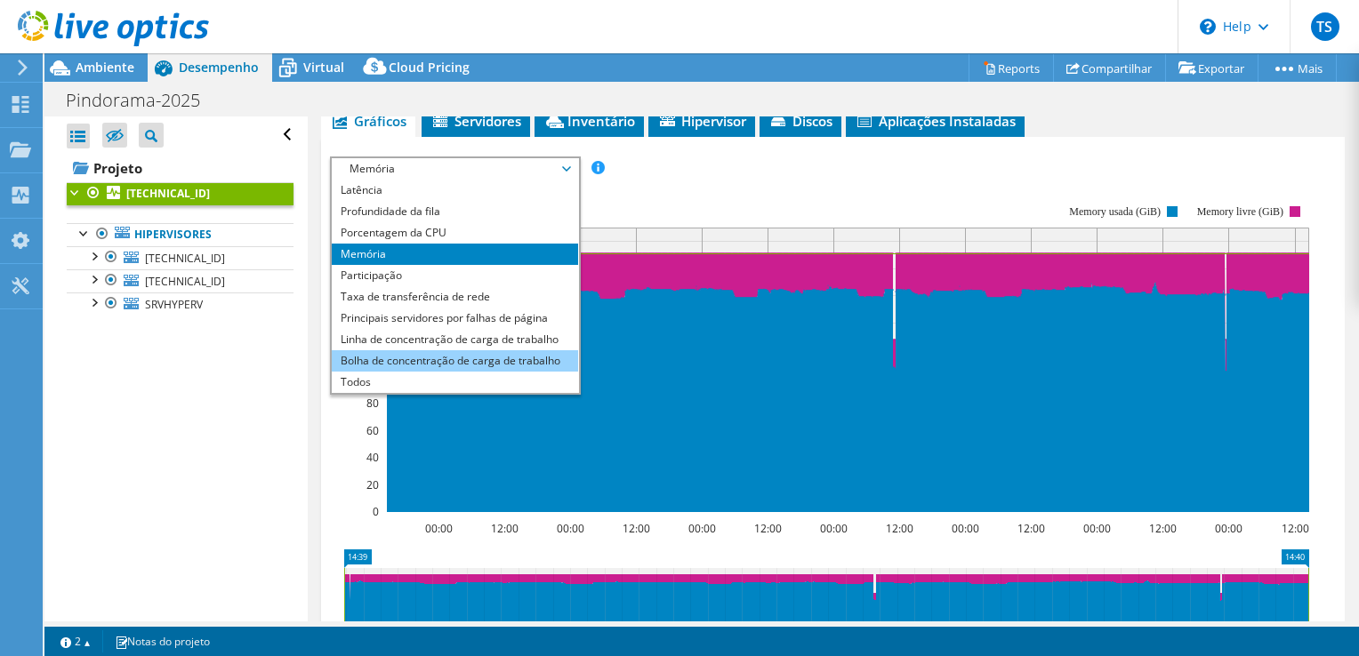
click at [421, 359] on li "Bolha de concentração de carga de trabalho" at bounding box center [455, 360] width 246 height 21
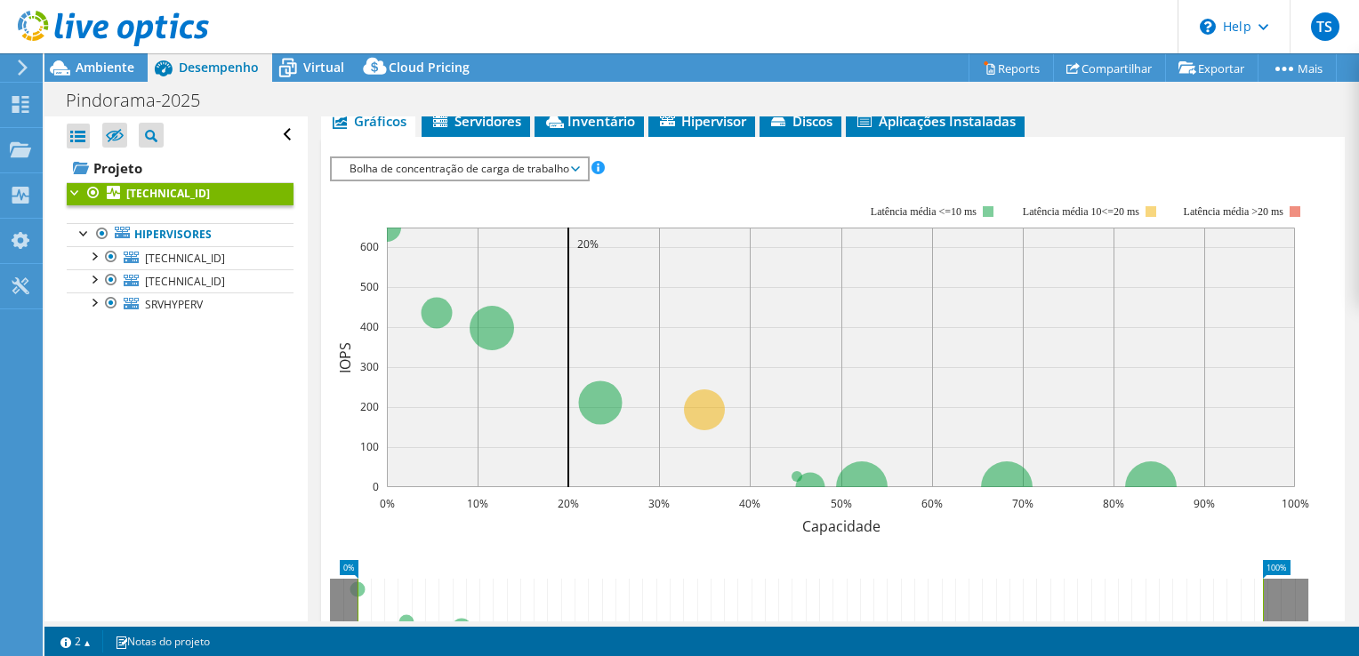
click at [501, 169] on span "Bolha de concentração de carga de trabalho" at bounding box center [459, 168] width 237 height 21
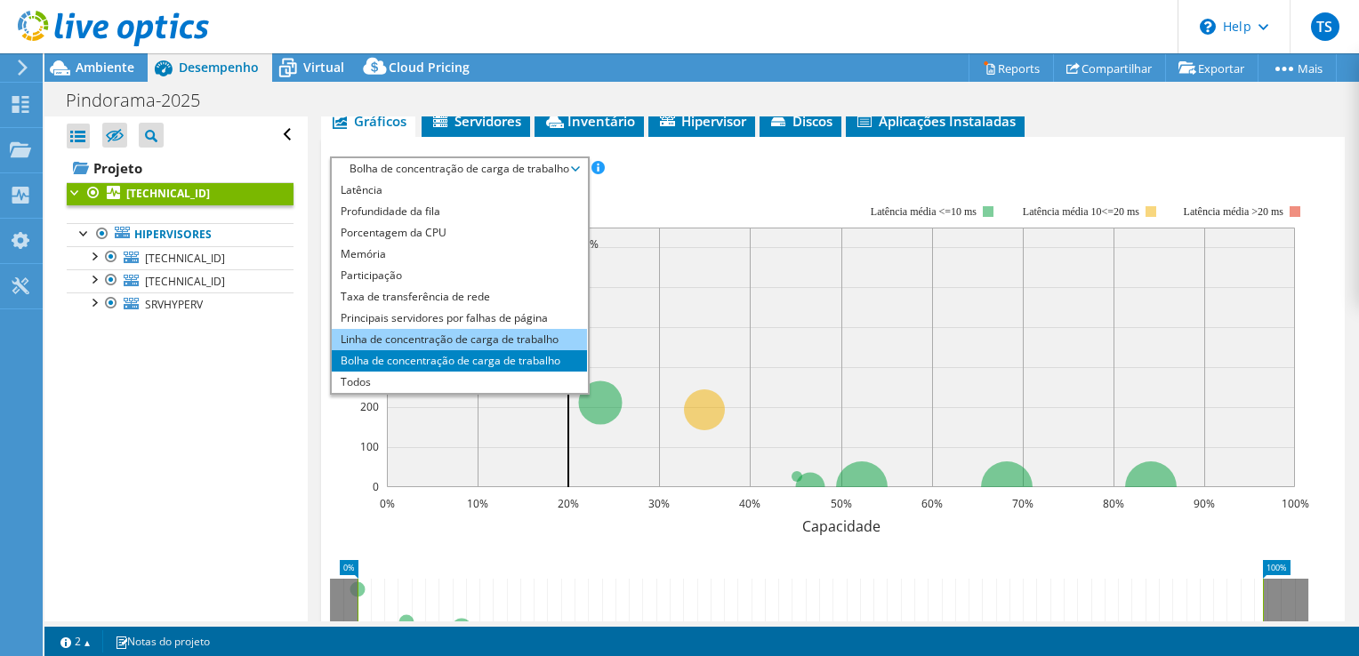
click at [513, 339] on li "Linha de concentração de carga de trabalho" at bounding box center [459, 339] width 255 height 21
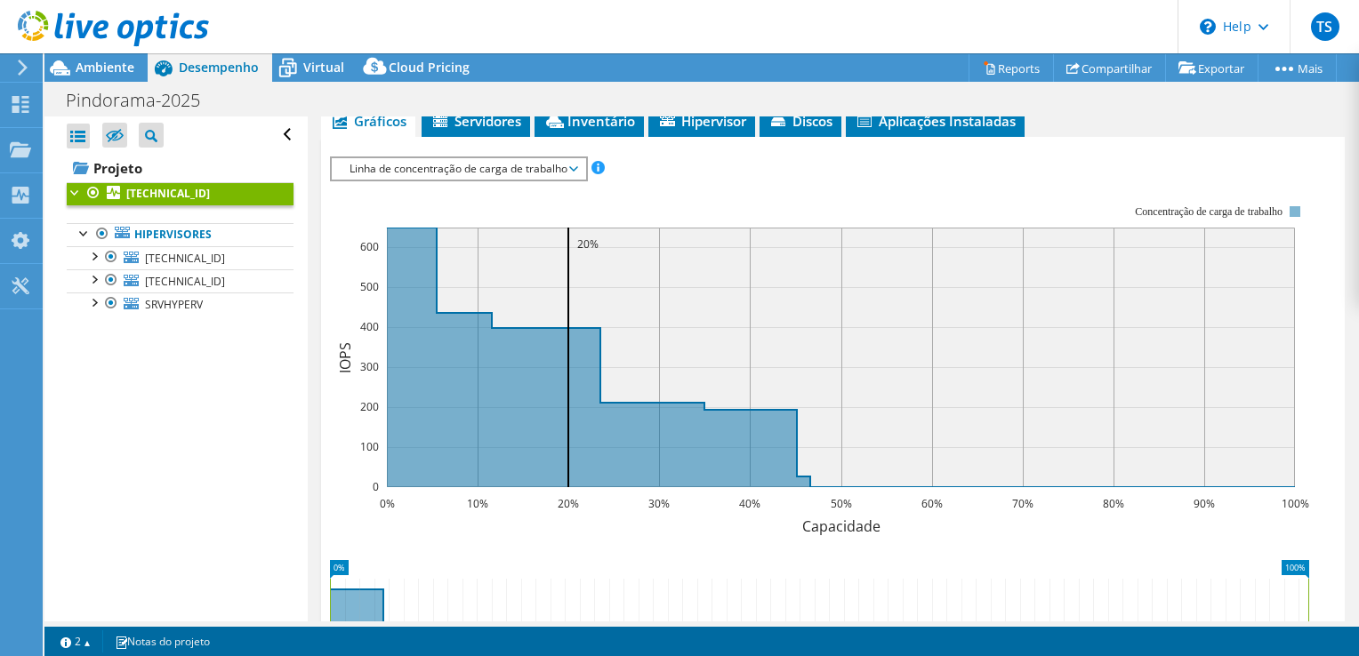
click at [514, 172] on span "Linha de concentração de carga de trabalho" at bounding box center [459, 168] width 236 height 21
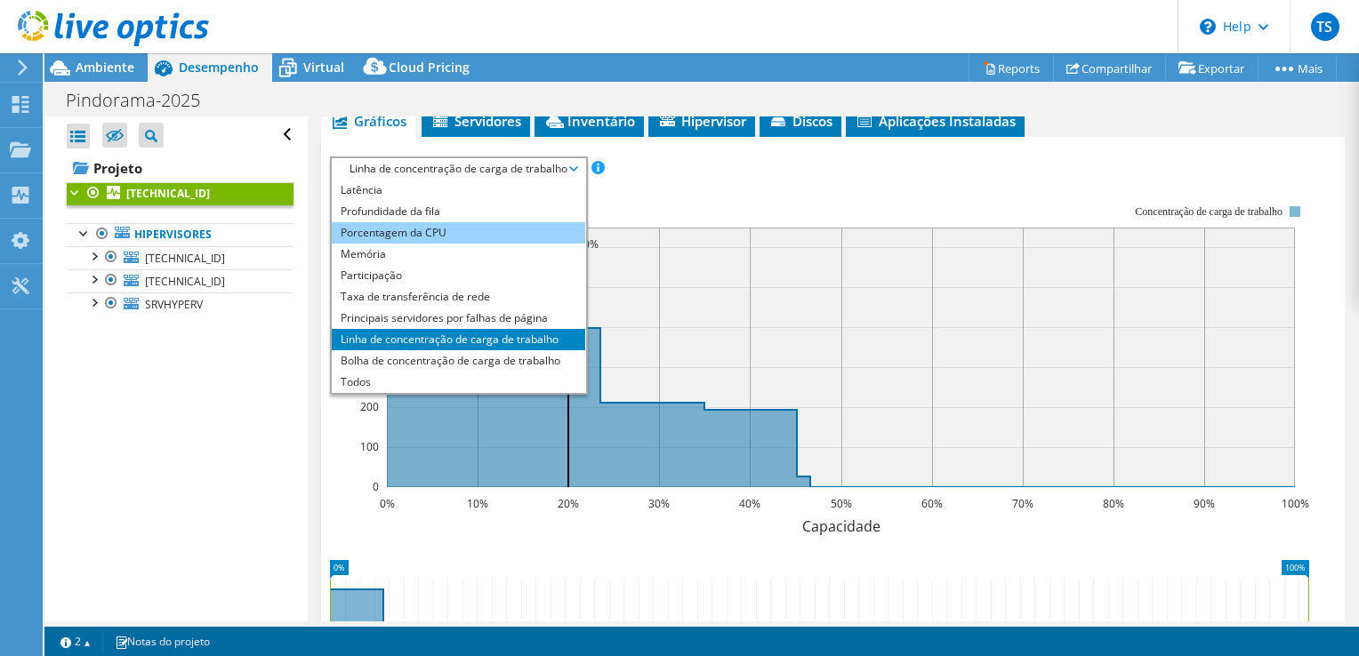
click at [454, 227] on li "Porcentagem da CPU" at bounding box center [458, 232] width 253 height 21
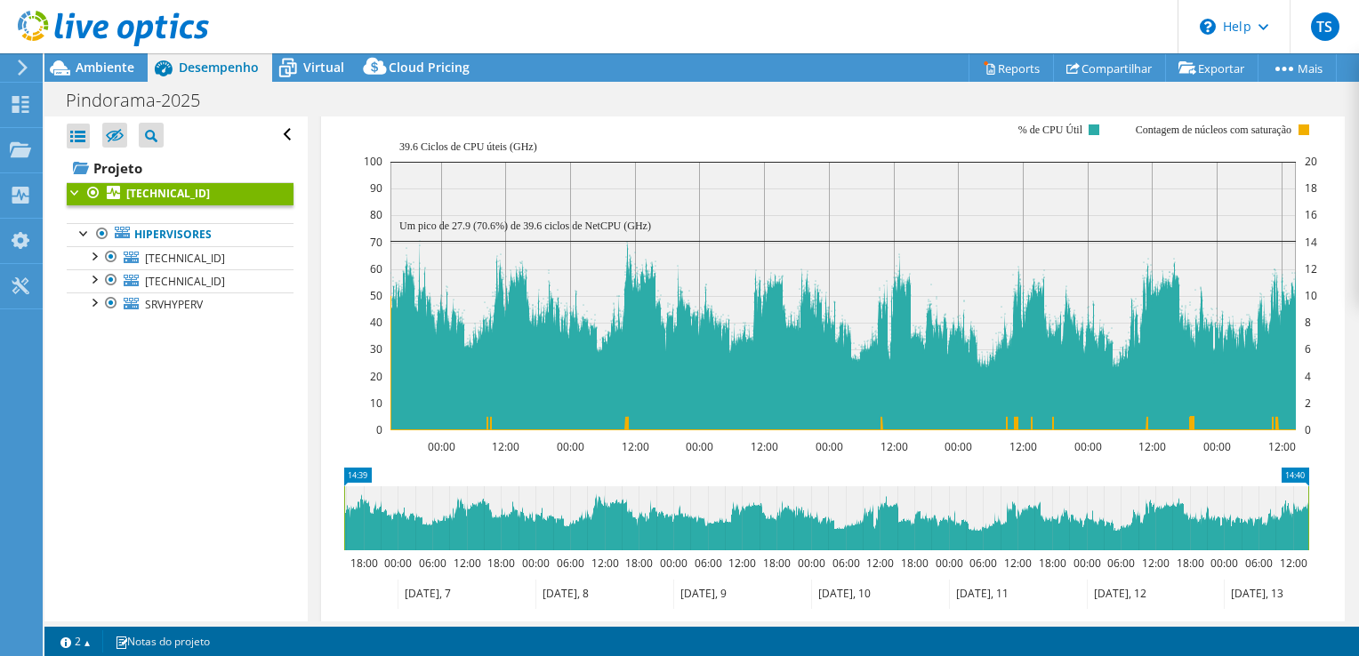
scroll to position [393, 0]
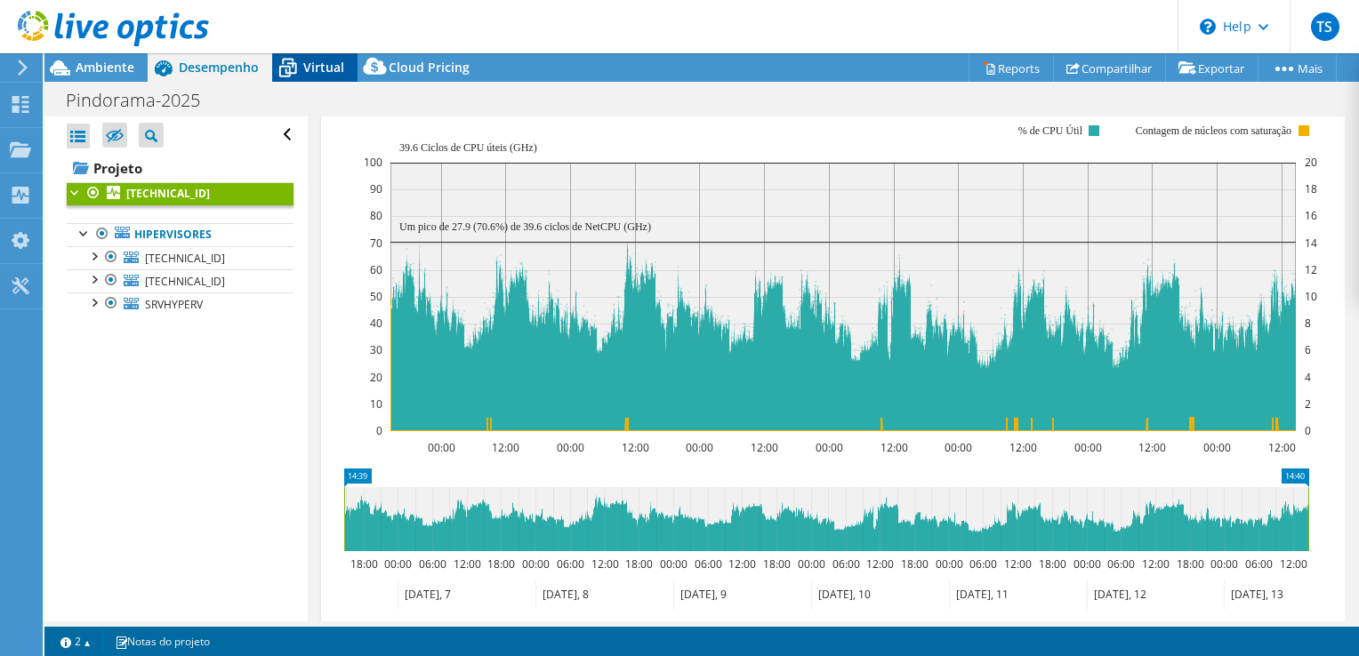
click at [317, 59] on span "Virtual" at bounding box center [323, 67] width 41 height 17
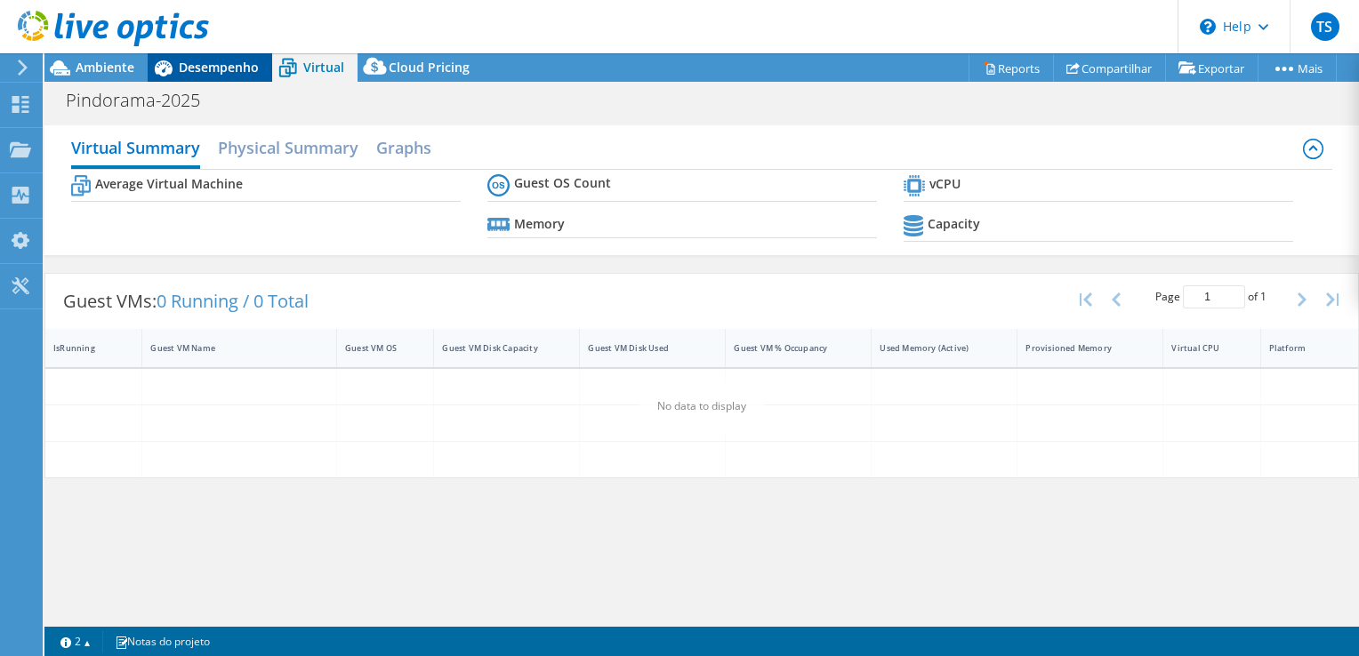
click at [224, 63] on span "Desempenho" at bounding box center [219, 67] width 80 height 17
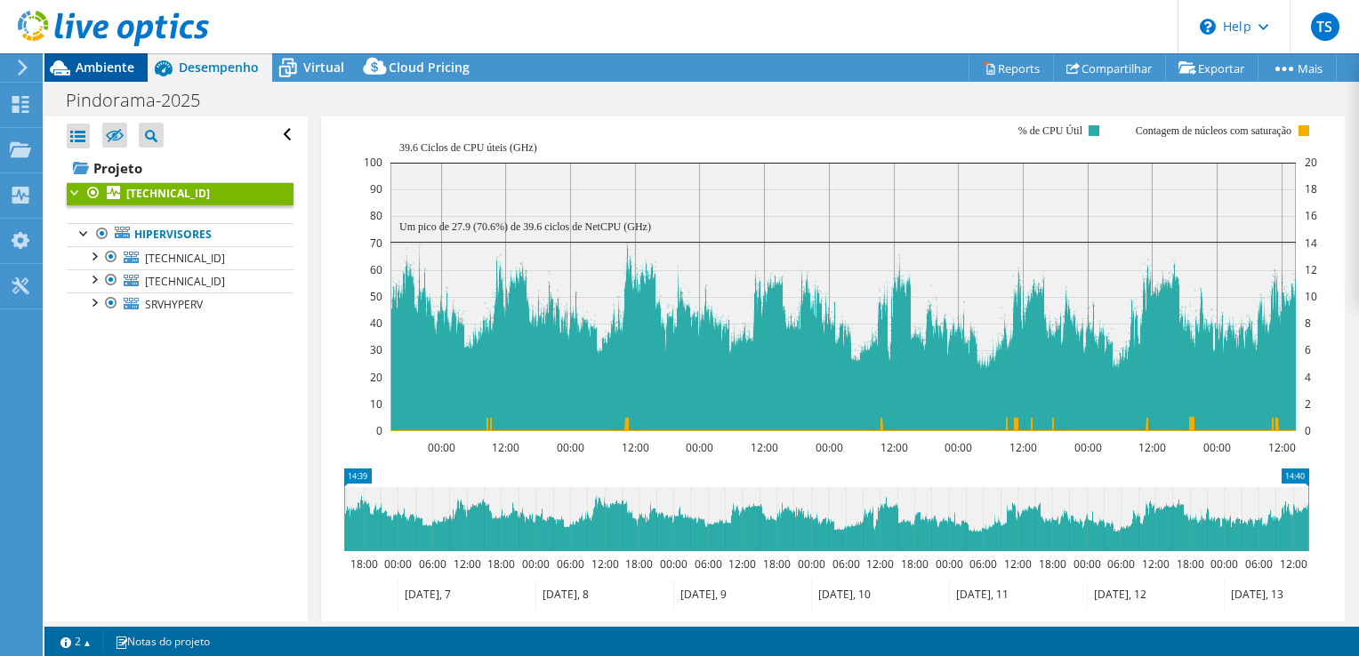
click at [106, 69] on span "Ambiente" at bounding box center [105, 67] width 59 height 17
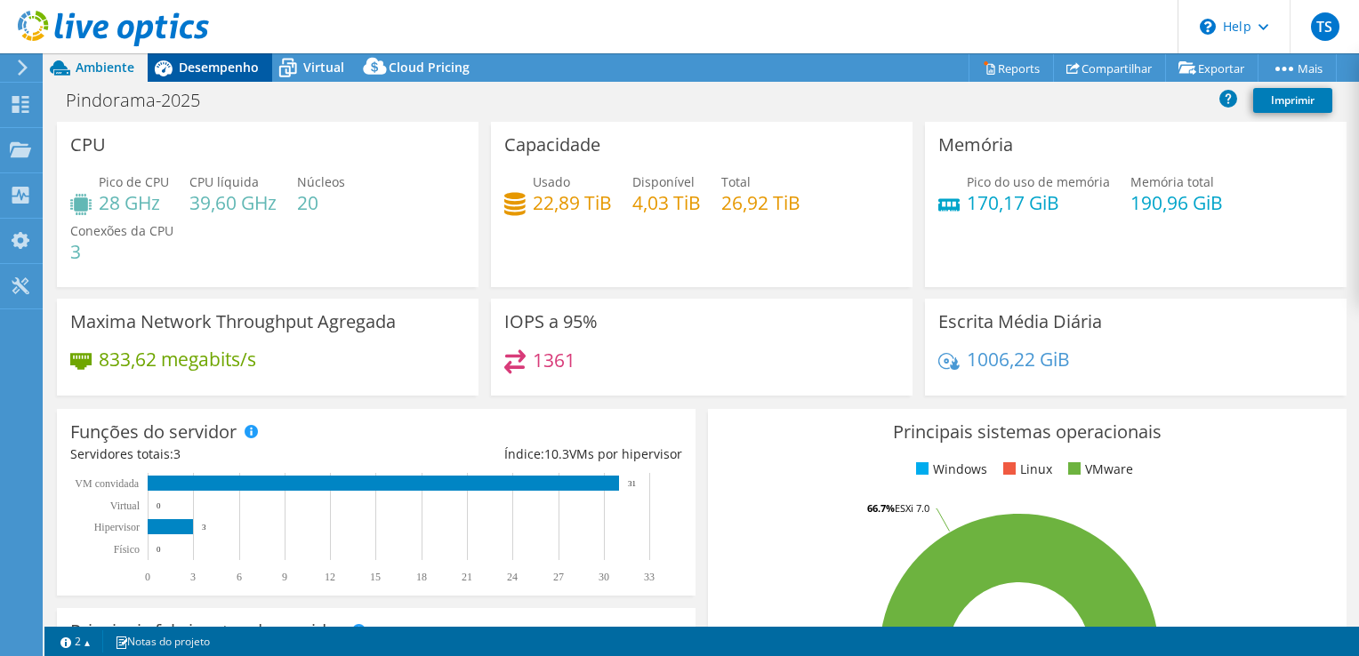
click at [205, 66] on span "Desempenho" at bounding box center [219, 67] width 80 height 17
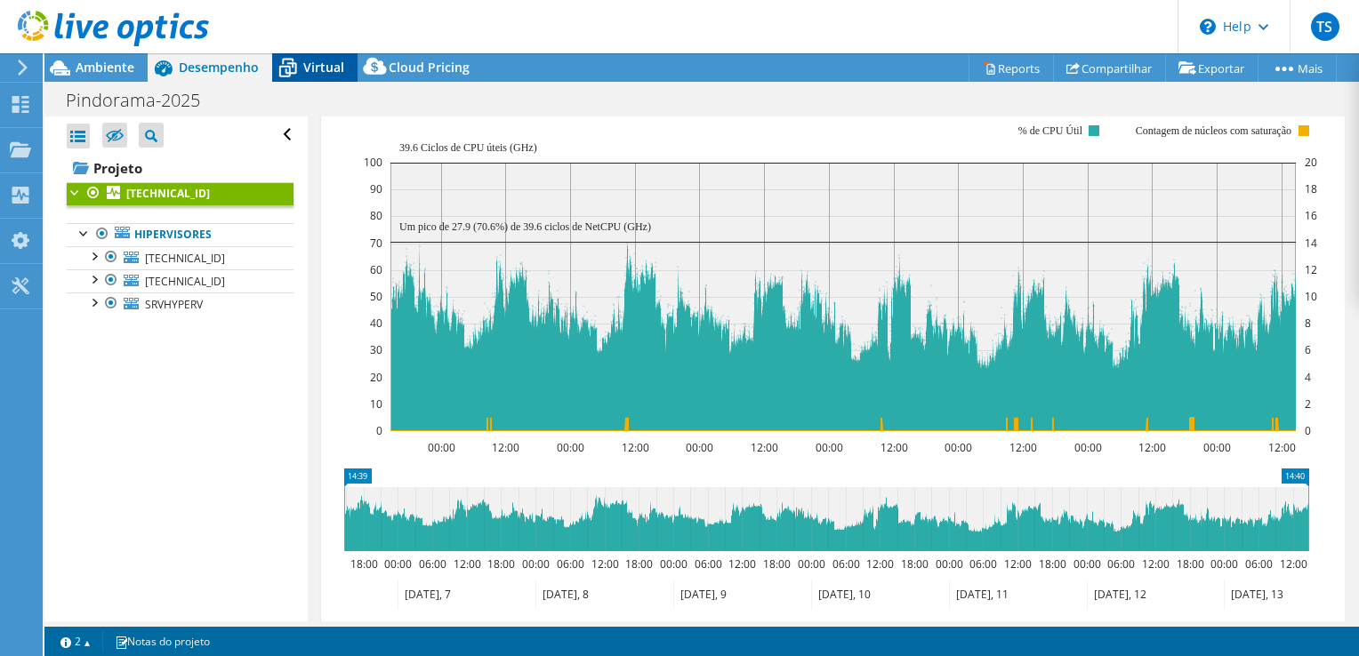
click at [330, 71] on span "Virtual" at bounding box center [323, 67] width 41 height 17
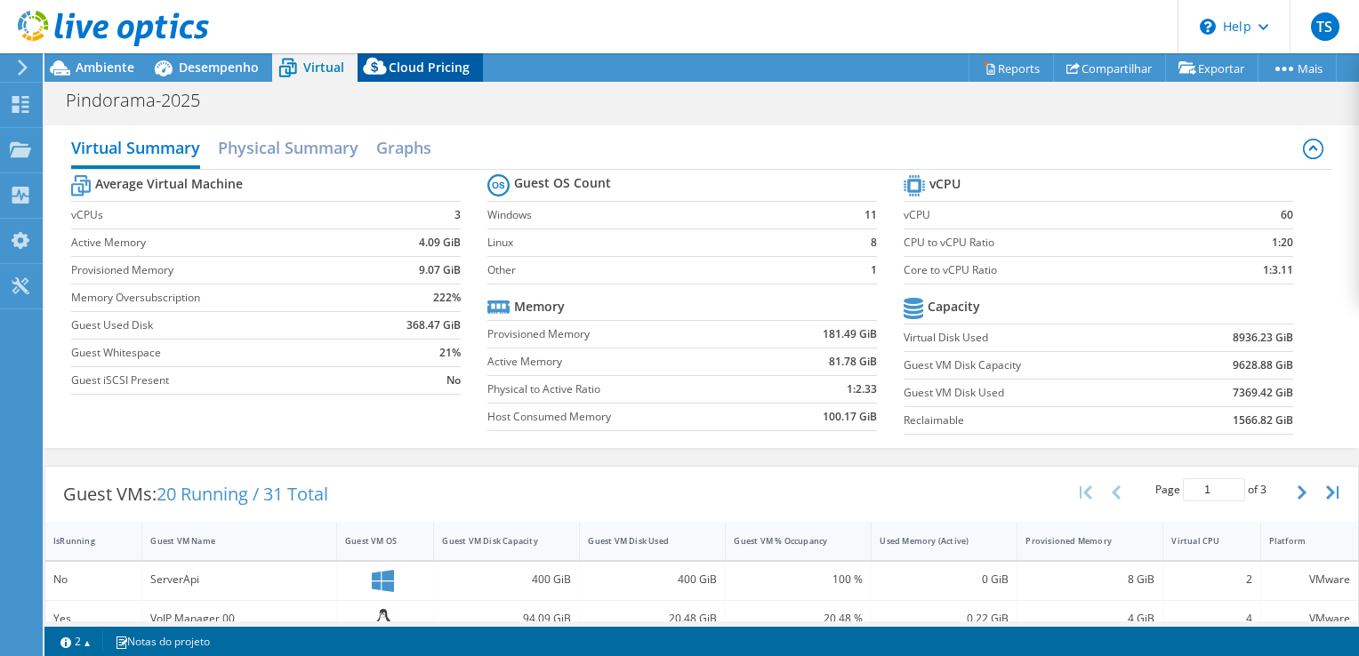
click at [436, 68] on span "Cloud Pricing" at bounding box center [429, 67] width 81 height 17
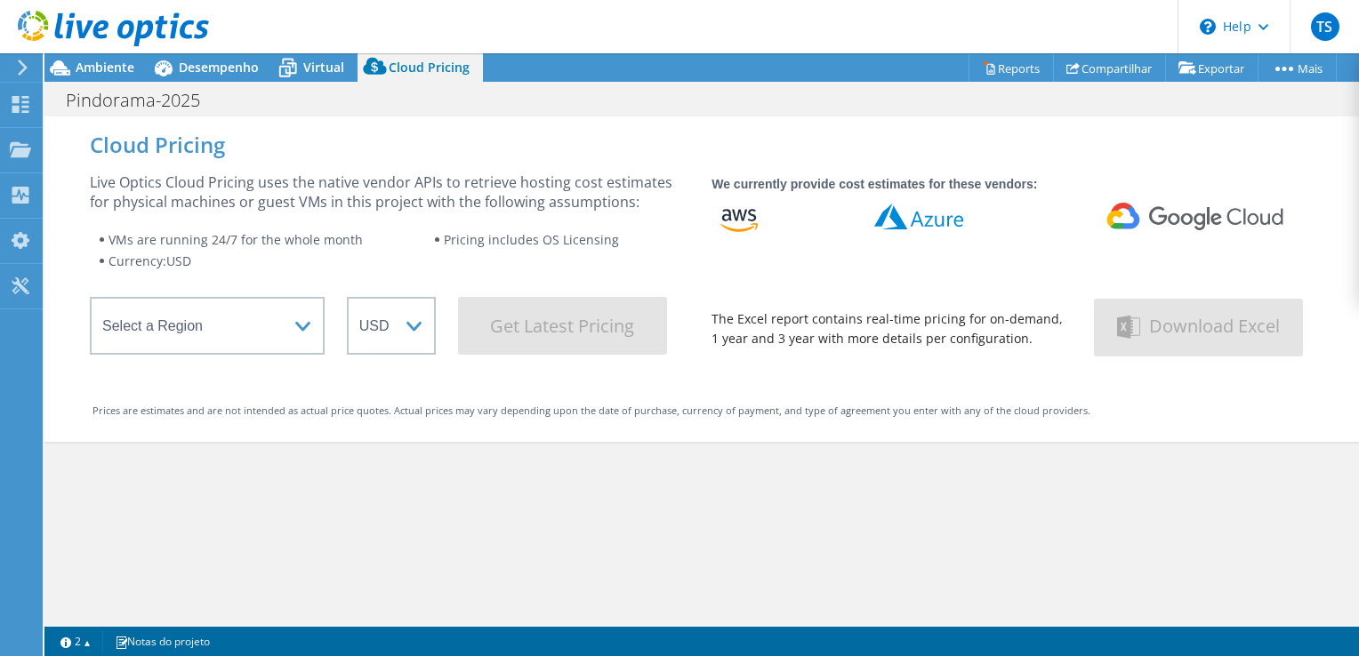
click at [306, 47] on header "TS Usuário Final Thomas Souza [EMAIL_ADDRESS][PERSON_NAME][DOMAIN_NAME] Crafti …" at bounding box center [679, 26] width 1359 height 53
click at [293, 62] on icon at bounding box center [287, 67] width 31 height 31
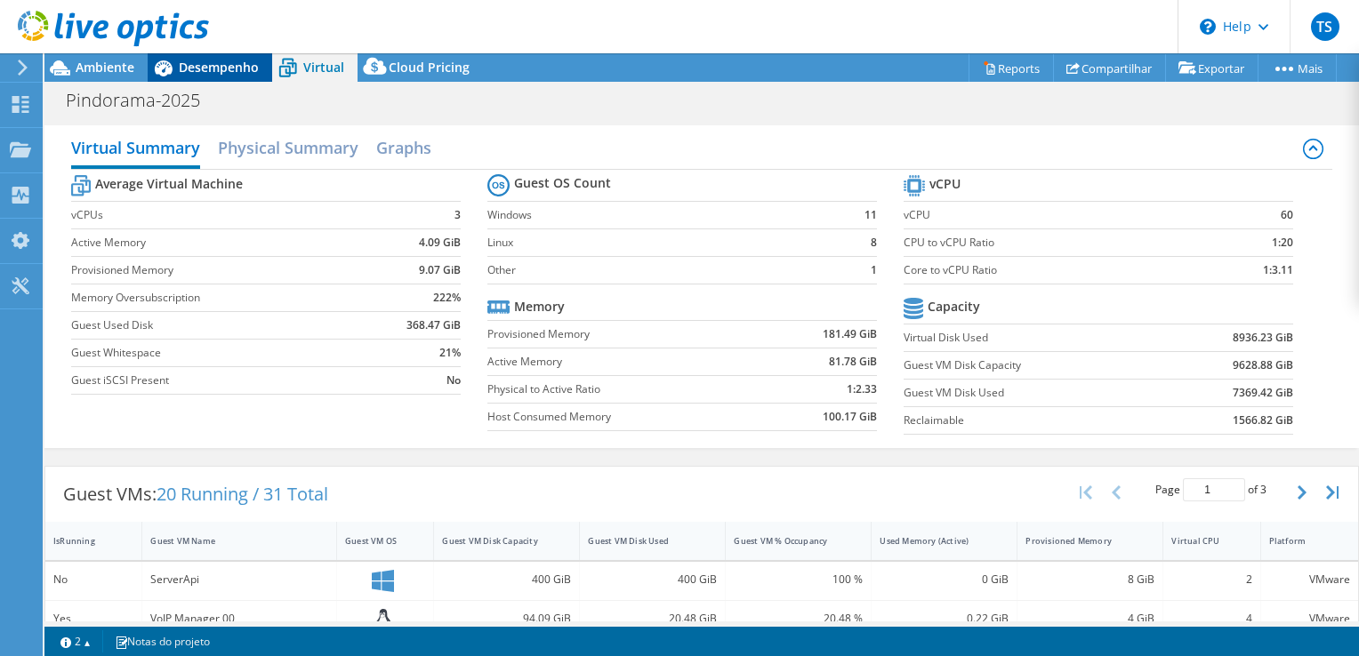
click at [225, 68] on span "Desempenho" at bounding box center [219, 67] width 80 height 17
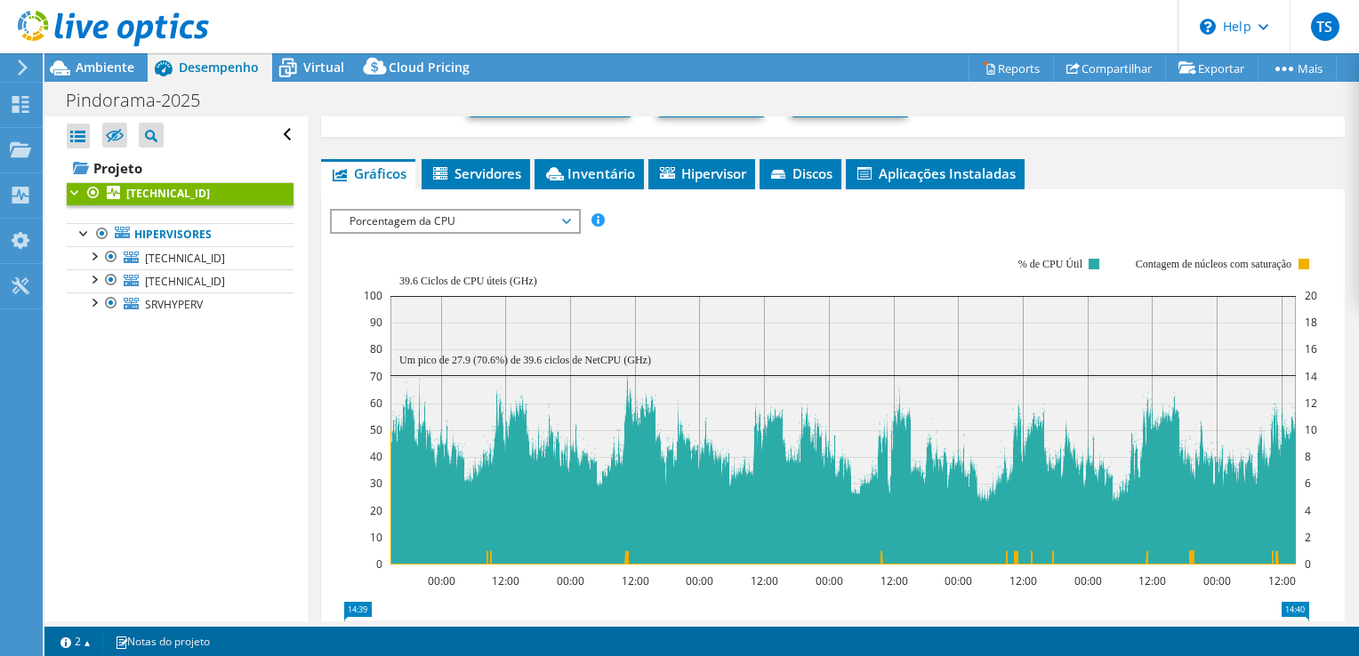
scroll to position [237, 0]
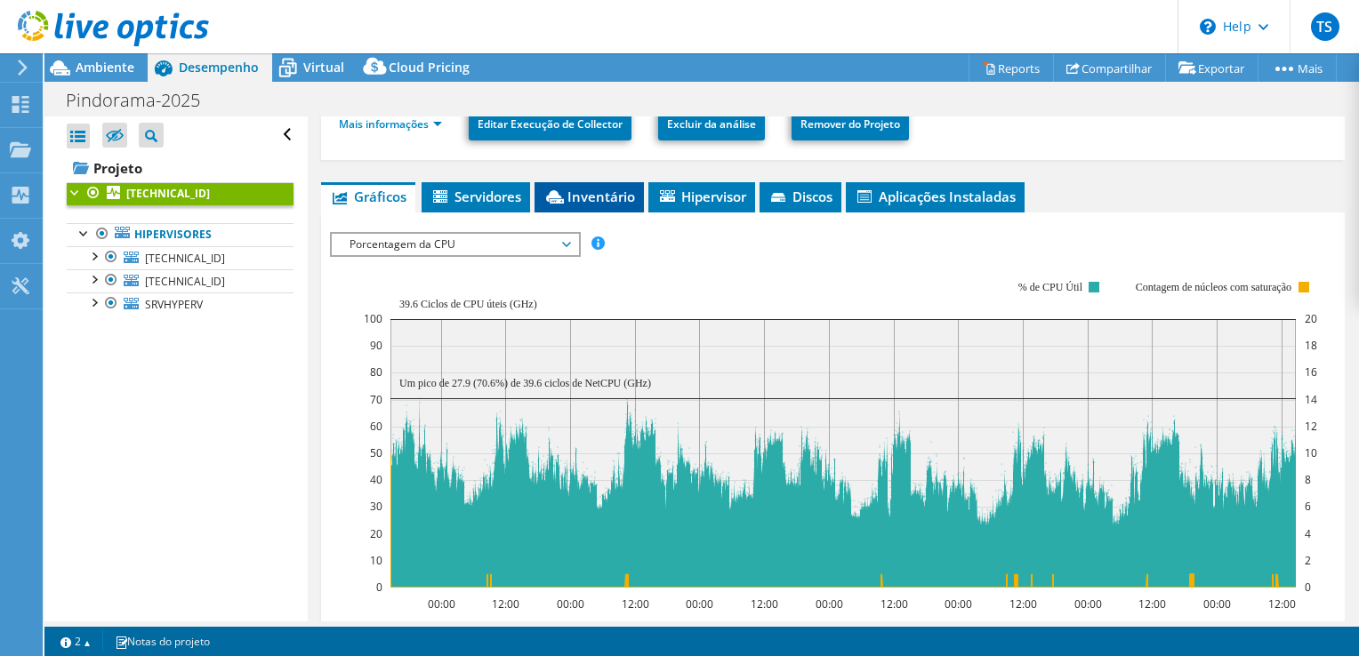
click at [584, 197] on span "Inventário" at bounding box center [589, 197] width 92 height 18
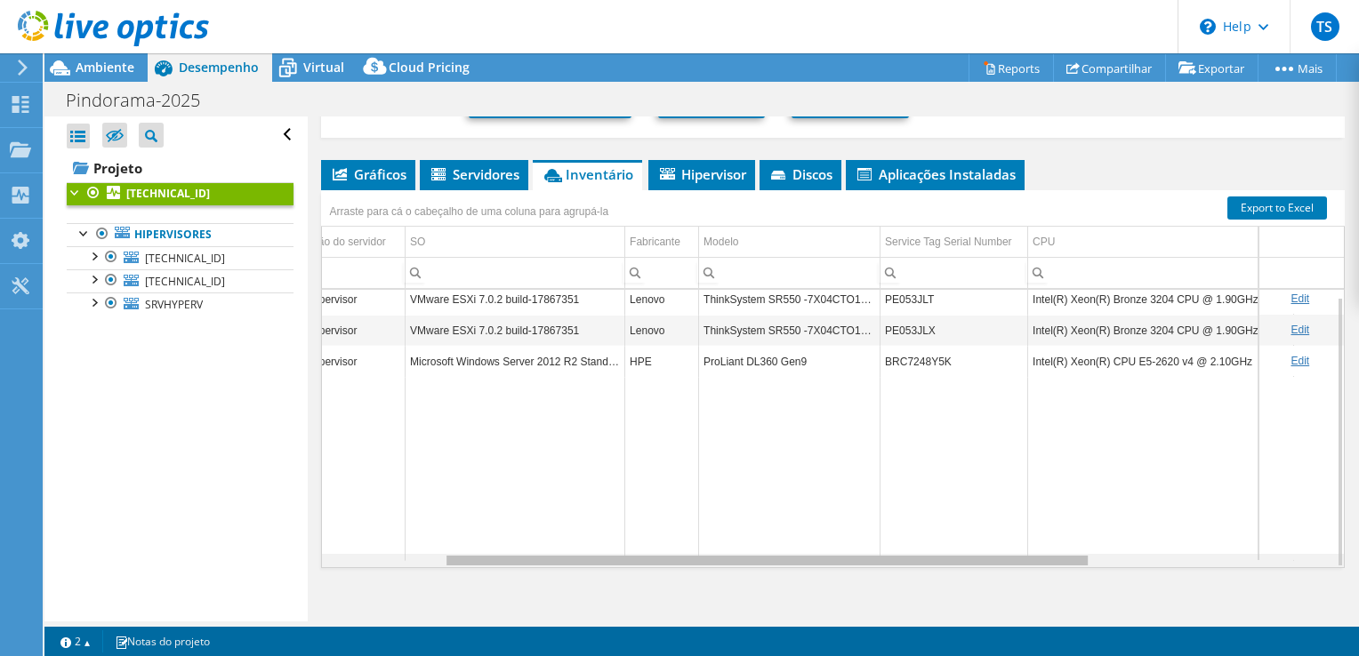
scroll to position [0, 0]
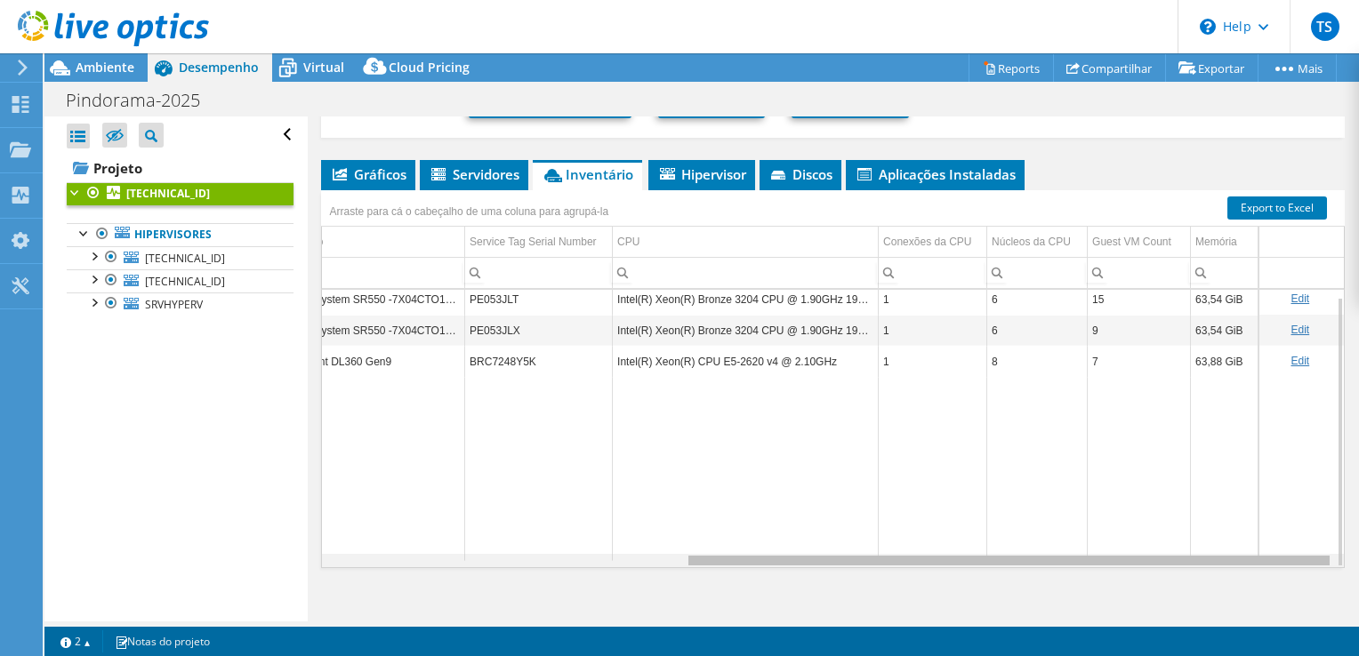
drag, startPoint x: 951, startPoint y: 563, endPoint x: 1358, endPoint y: 534, distance: 407.3
click at [1358, 534] on html "TS Usuário Final Thomas Souza [EMAIL_ADDRESS][PERSON_NAME][DOMAIN_NAME] Crafti …" at bounding box center [679, 328] width 1359 height 656
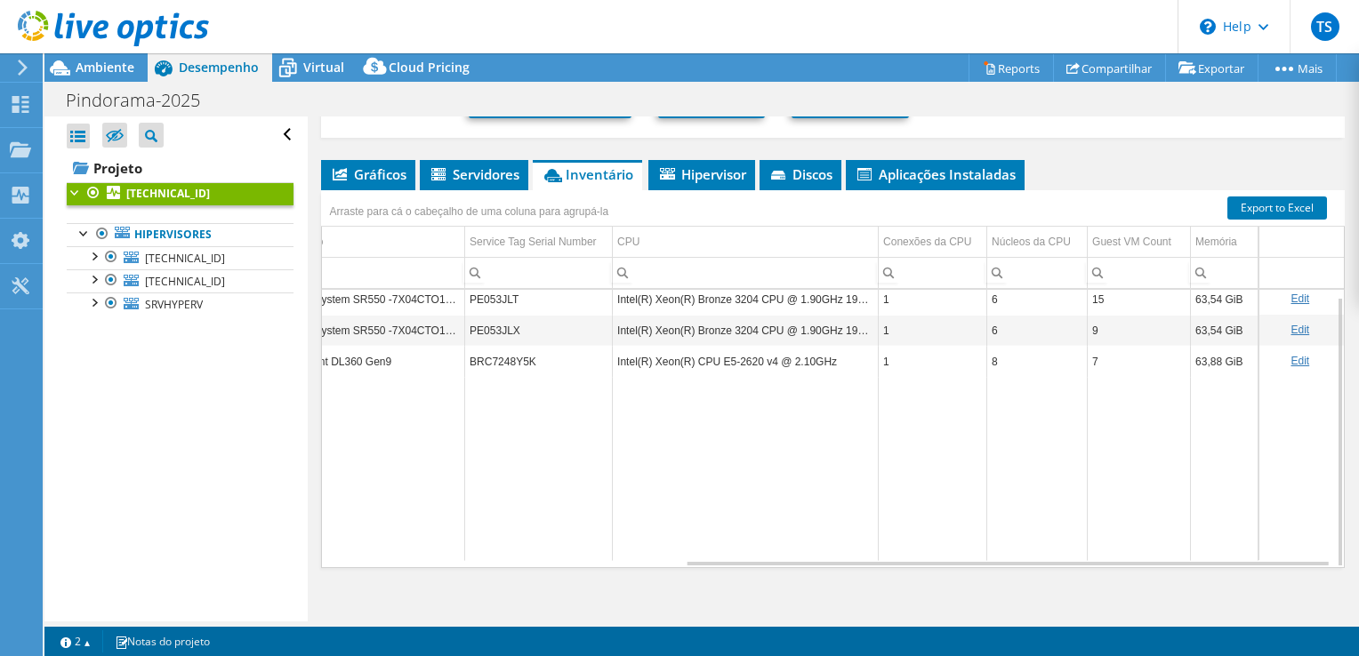
drag, startPoint x: 1167, startPoint y: 564, endPoint x: 1095, endPoint y: 565, distance: 72.9
click at [1095, 565] on div "Gráficos Servidores Inventário Hipervisor Discos Discos de cluster IOPS" at bounding box center [832, 382] width 1023 height 445
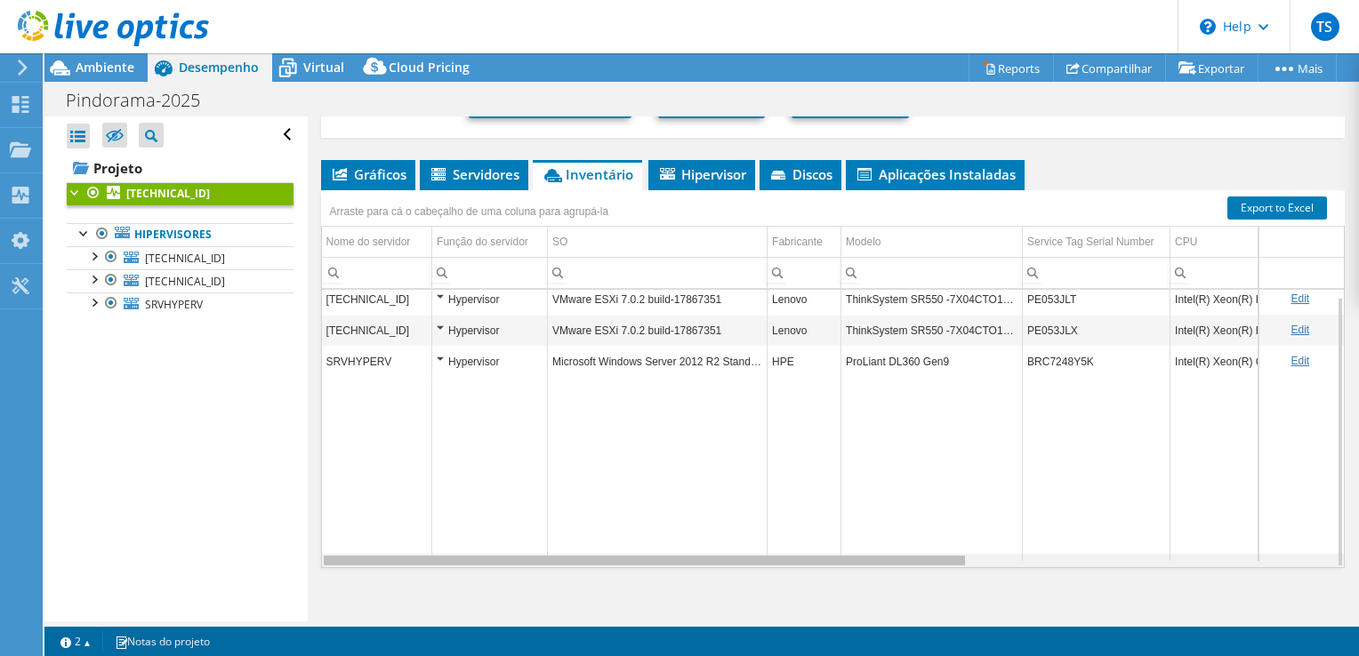
drag, startPoint x: 1026, startPoint y: 558, endPoint x: 500, endPoint y: 525, distance: 527.4
click at [500, 525] on body "TS Usuário Final Thomas Souza [EMAIL_ADDRESS][PERSON_NAME][DOMAIN_NAME] Crafti …" at bounding box center [679, 328] width 1359 height 656
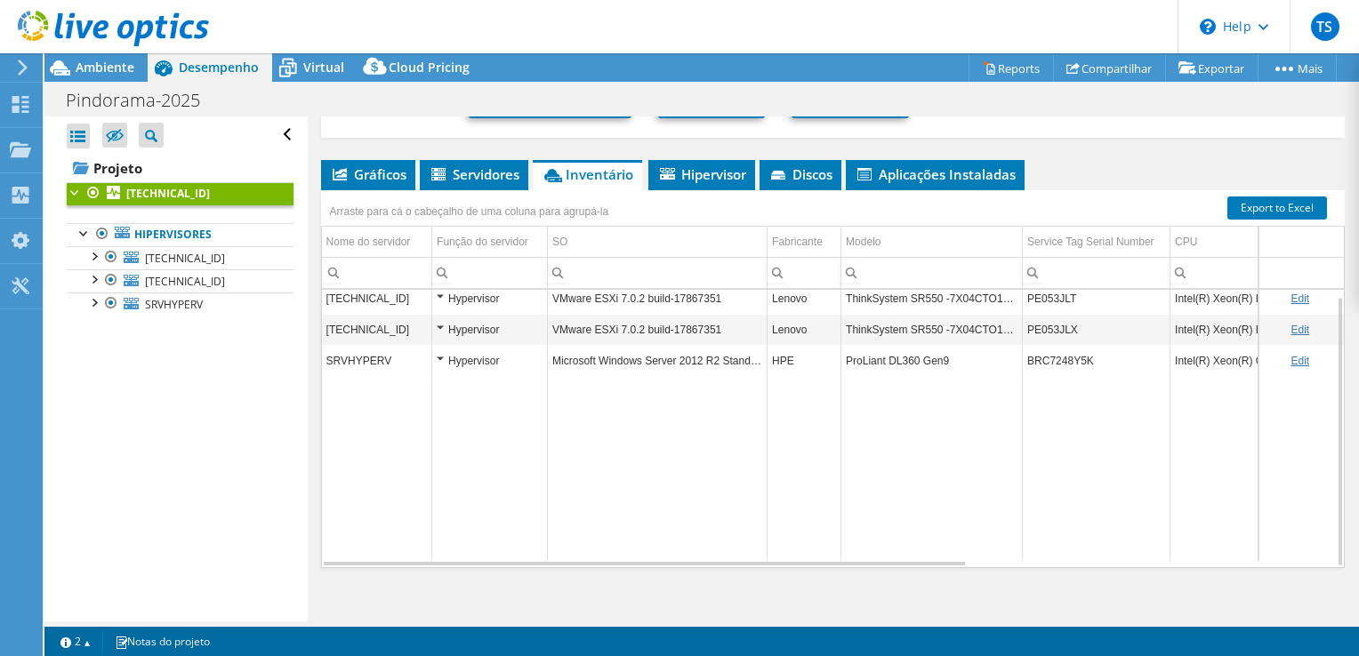
click at [692, 358] on td "Microsoft Windows Server 2012 R2 Standard" at bounding box center [658, 361] width 220 height 31
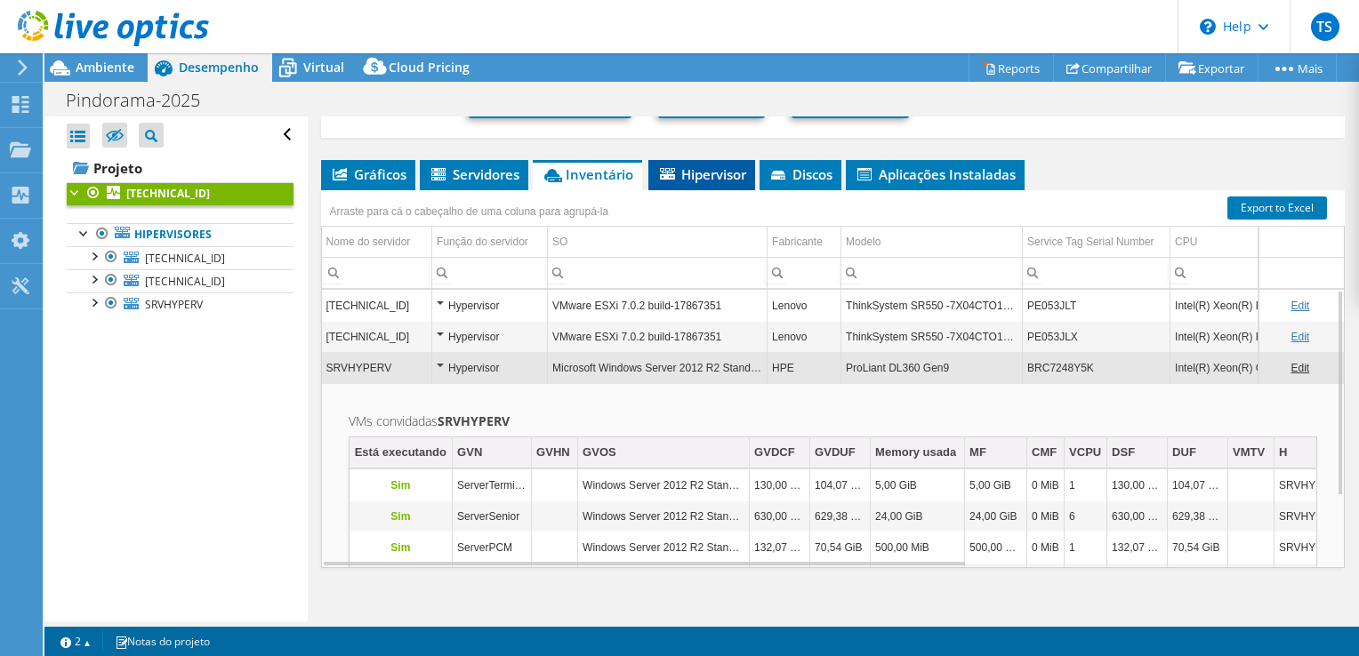
click at [718, 176] on span "Hipervisor" at bounding box center [701, 174] width 89 height 18
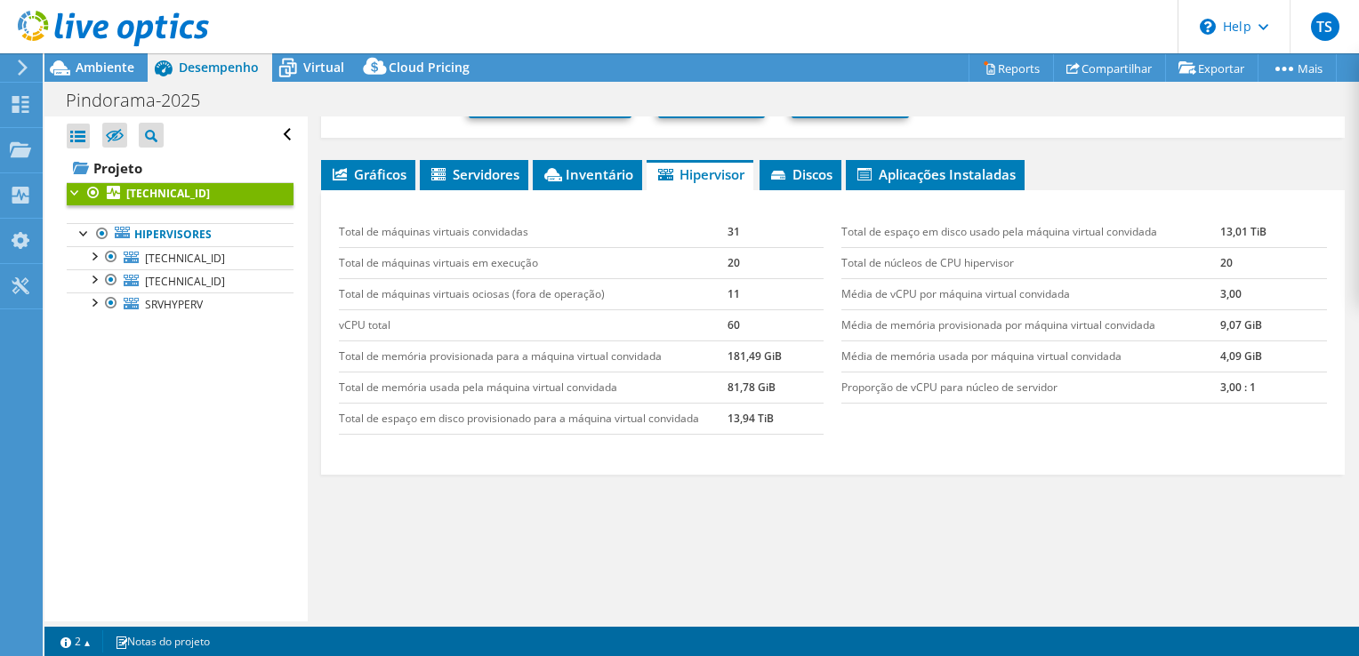
click at [269, 133] on div "Abrir Todos Fechar Todos Ocultar nós excluídos Filtro de árvore do projeto" at bounding box center [180, 134] width 227 height 37
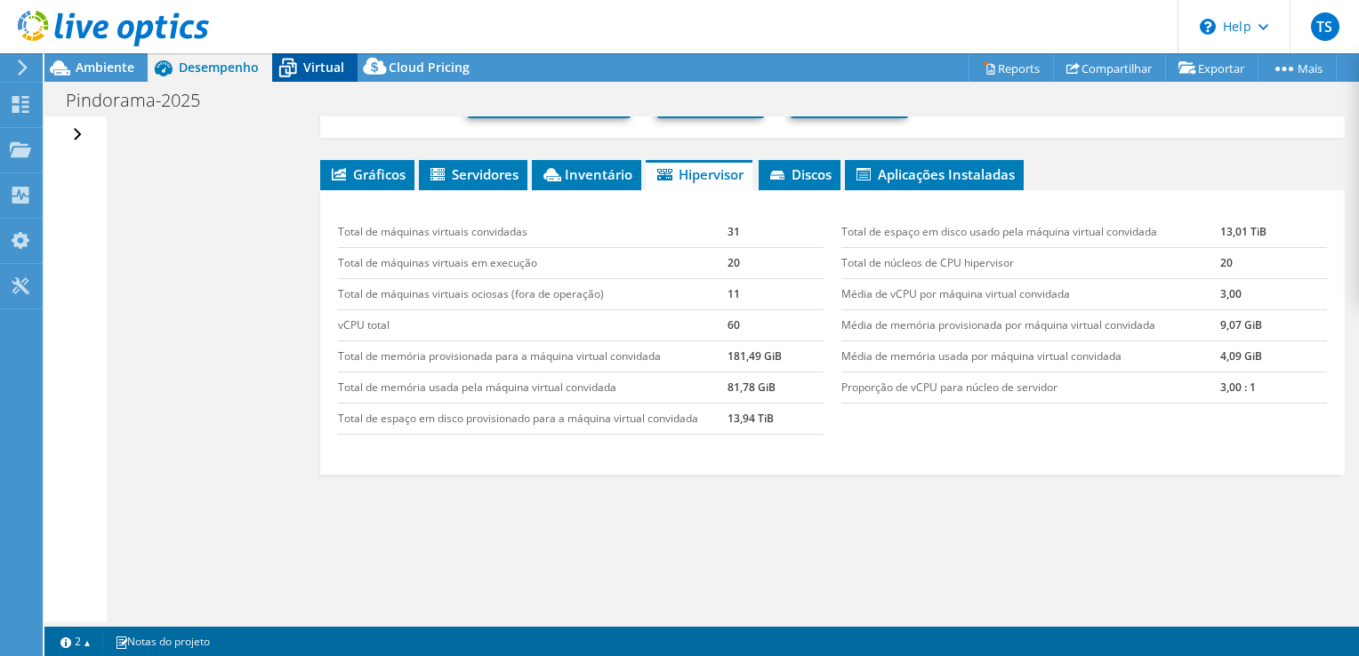
click at [314, 73] on span "Virtual" at bounding box center [323, 67] width 41 height 17
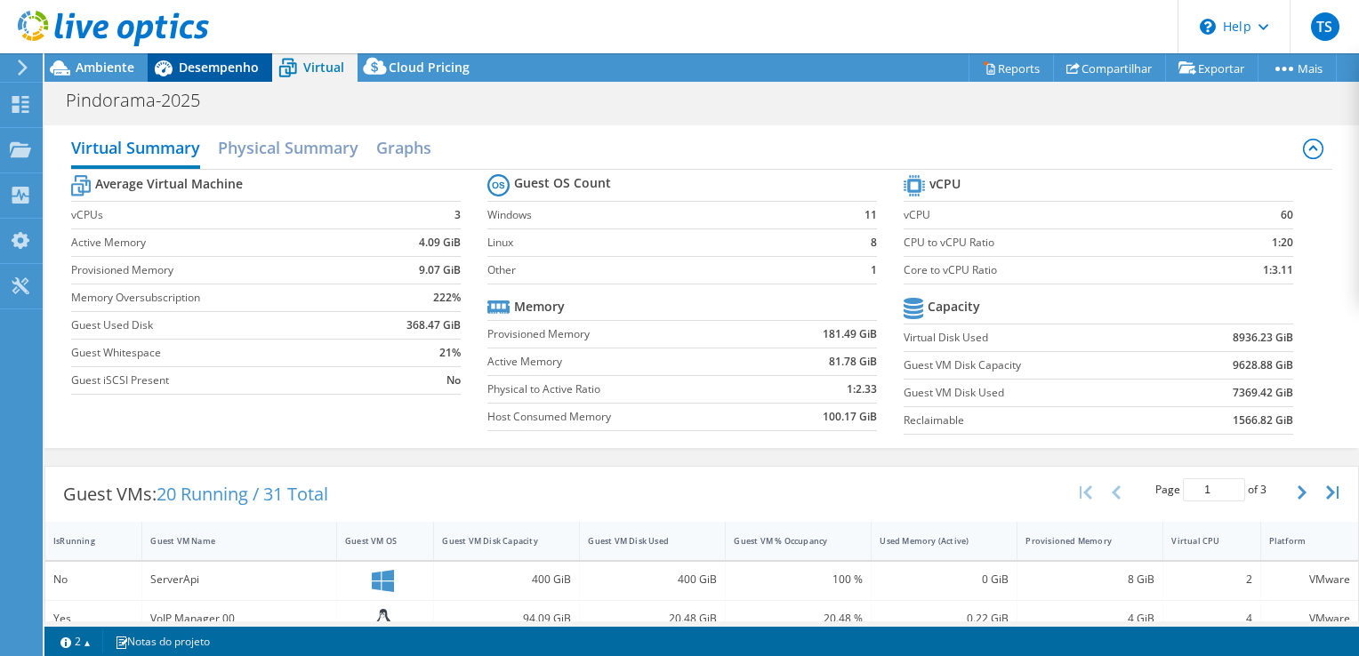
click at [213, 60] on span "Desempenho" at bounding box center [219, 67] width 80 height 17
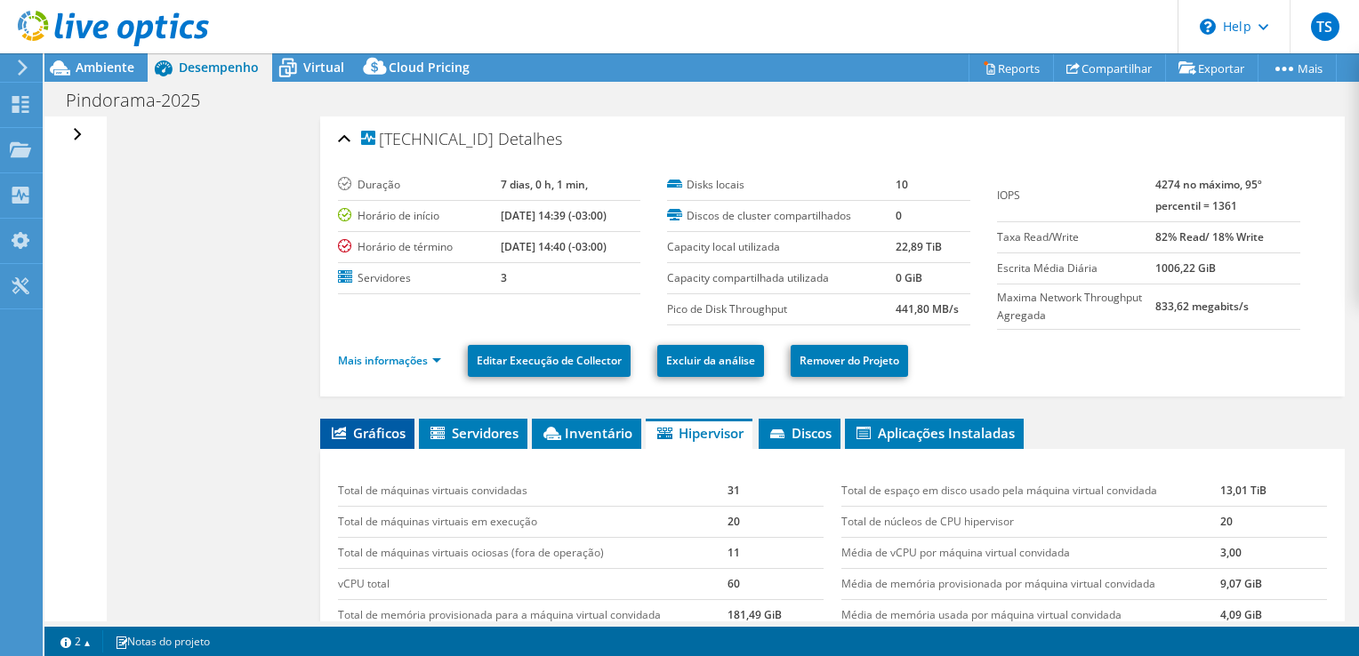
click at [366, 425] on span "Gráficos" at bounding box center [367, 433] width 76 height 18
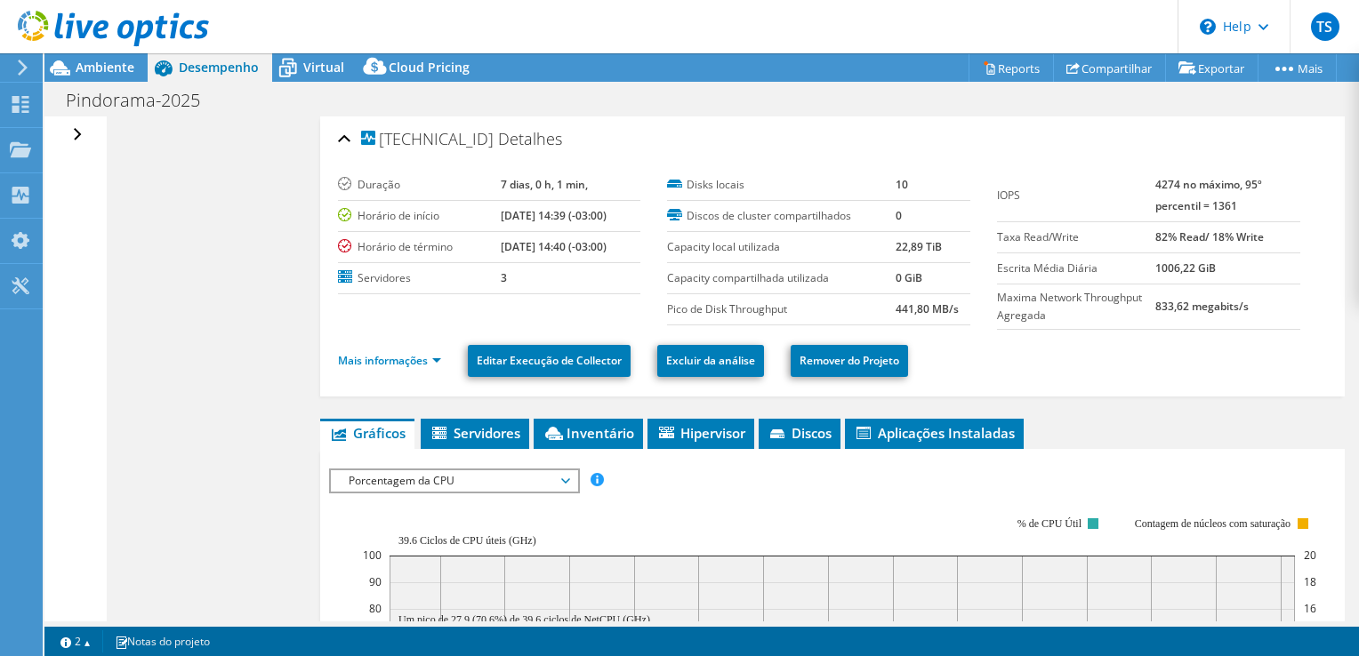
click at [420, 476] on span "Porcentagem da CPU" at bounding box center [454, 480] width 229 height 21
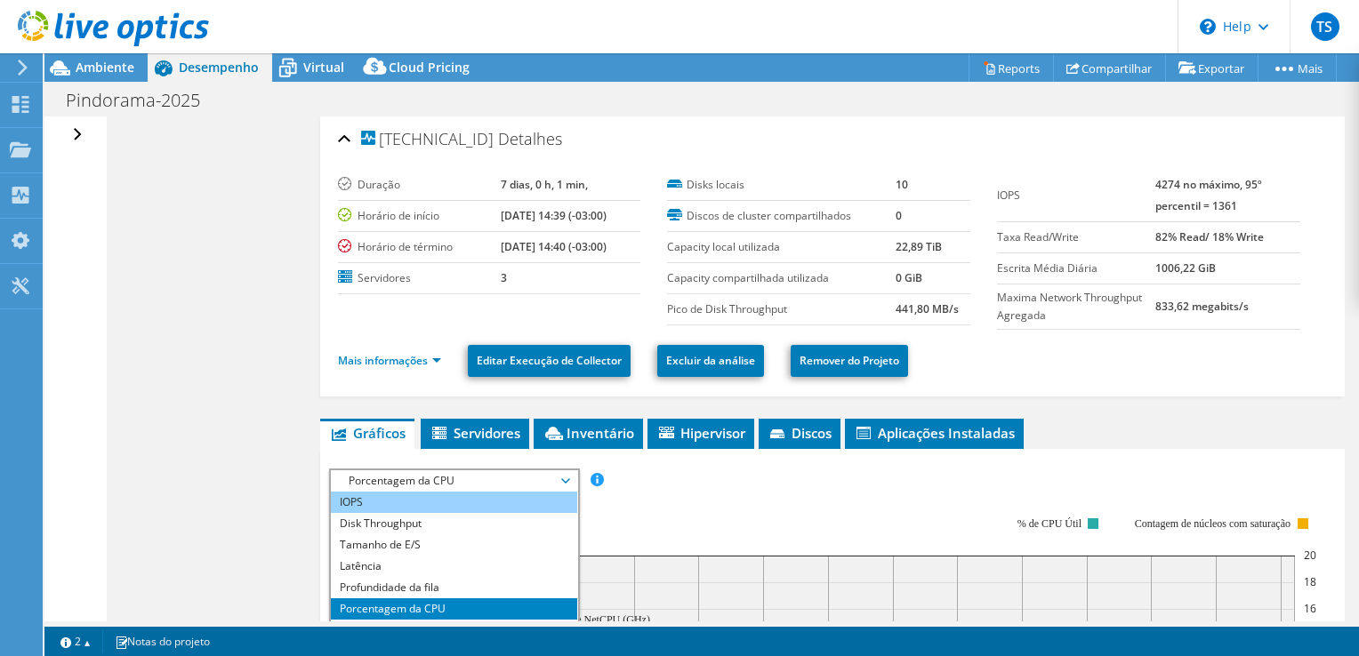
click at [390, 501] on li "IOPS" at bounding box center [454, 502] width 246 height 21
